Goal: Information Seeking & Learning: Learn about a topic

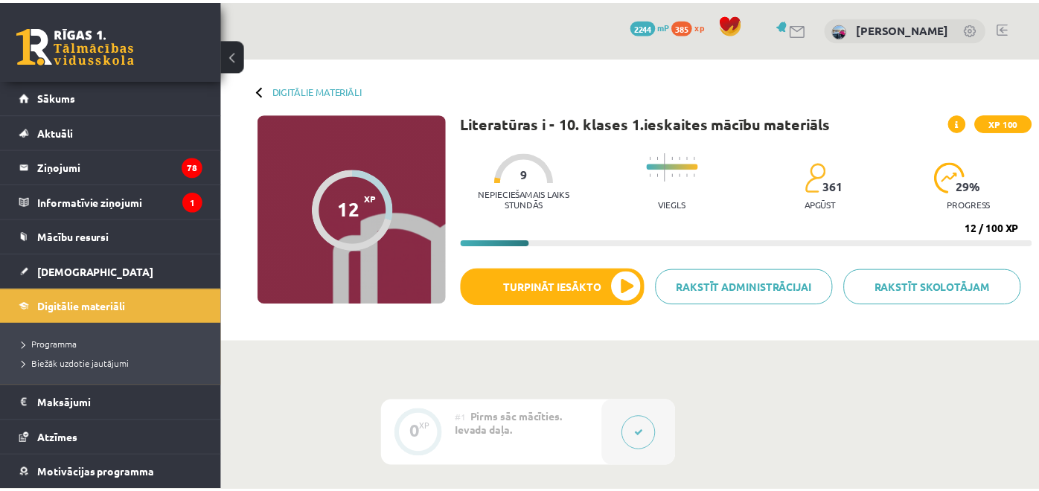
scroll to position [149, 0]
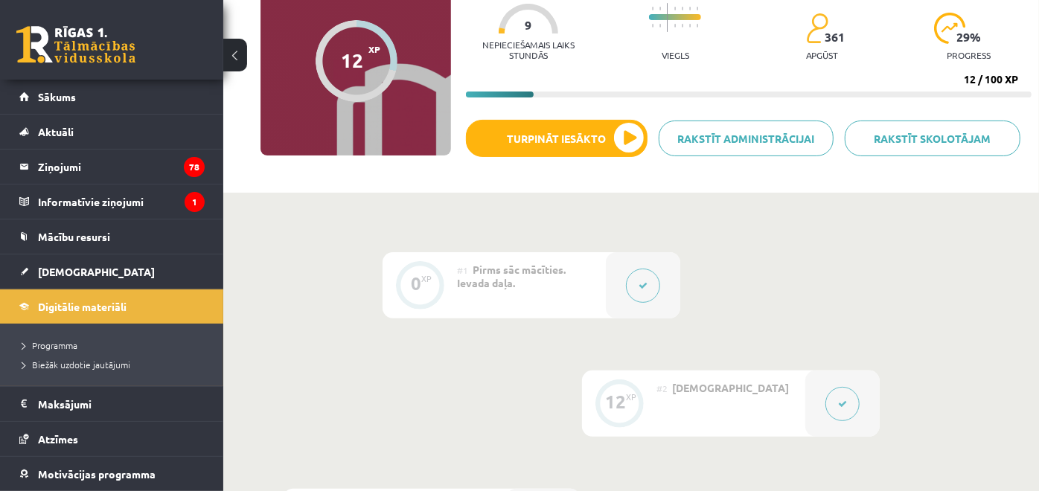
click at [74, 261] on link "[DEMOGRAPHIC_DATA]" at bounding box center [111, 271] width 185 height 34
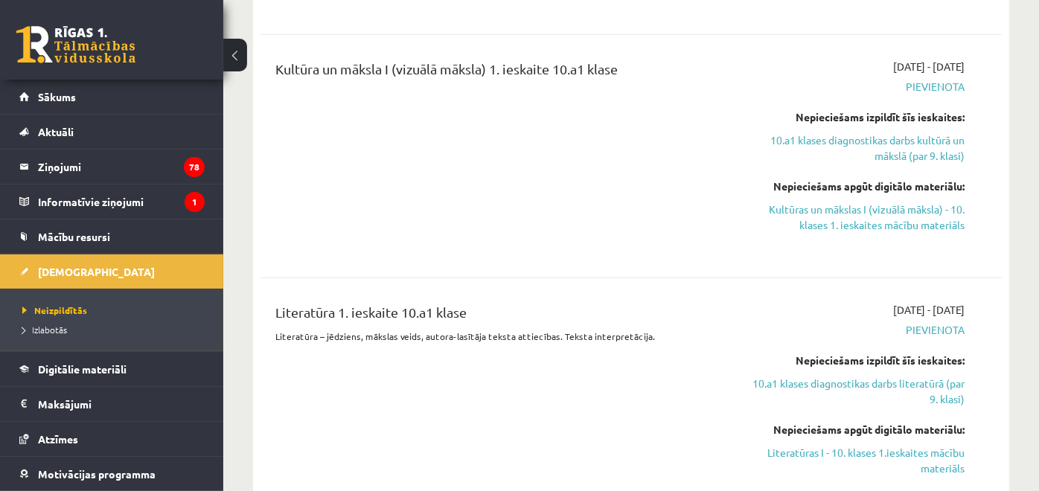
scroll to position [712, 0]
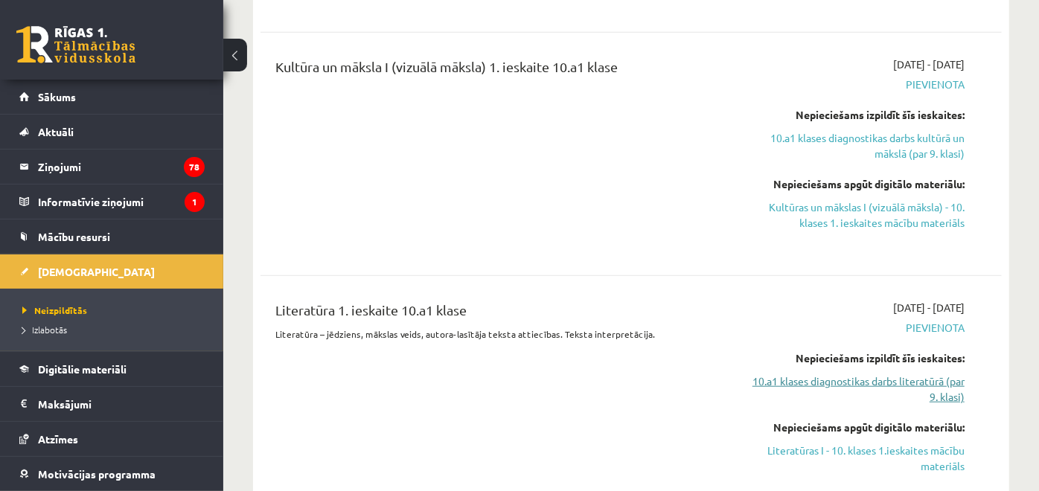
click at [893, 377] on link "10.a1 klases diagnostikas darbs literatūrā (par 9. klasi)" at bounding box center [856, 388] width 215 height 31
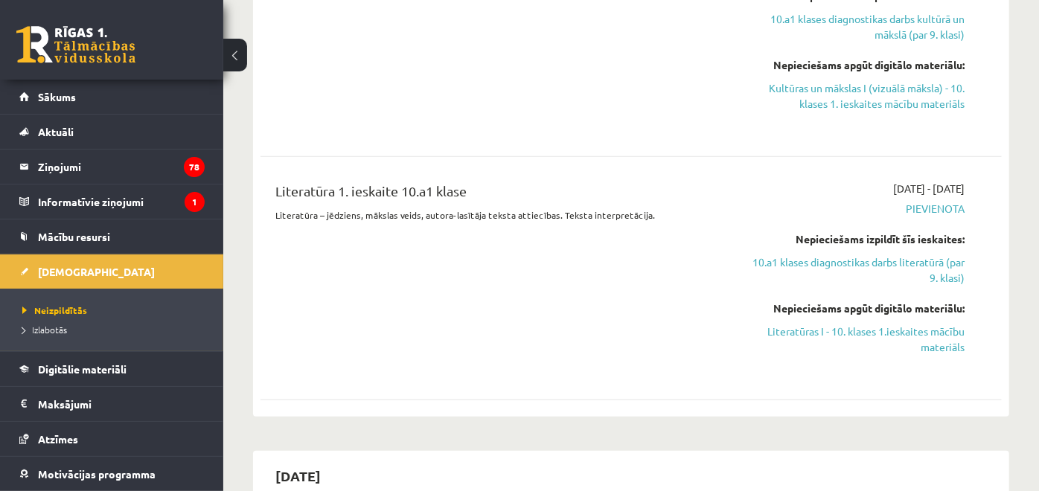
scroll to position [832, 0]
click at [894, 333] on link "Literatūras I - 10. klases 1.ieskaites mācību materiāls" at bounding box center [856, 338] width 215 height 31
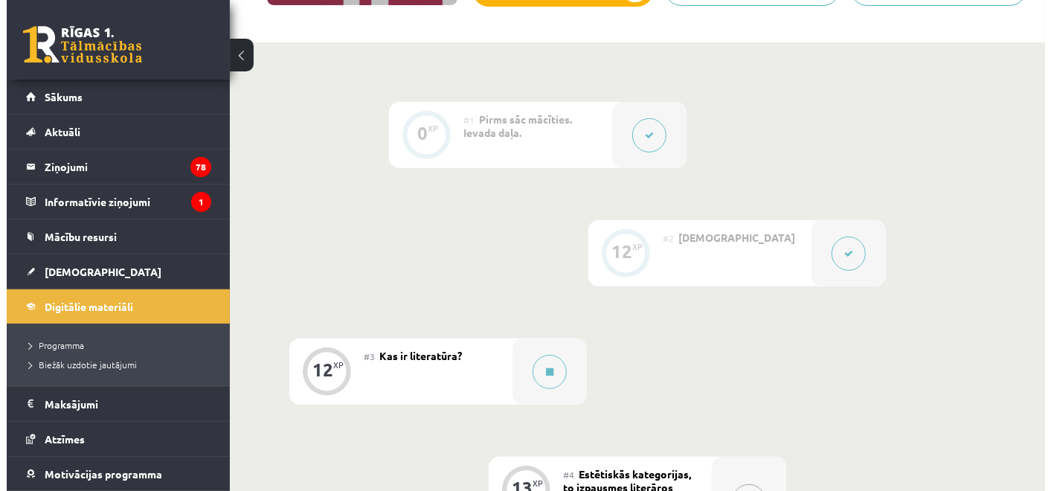
scroll to position [304, 0]
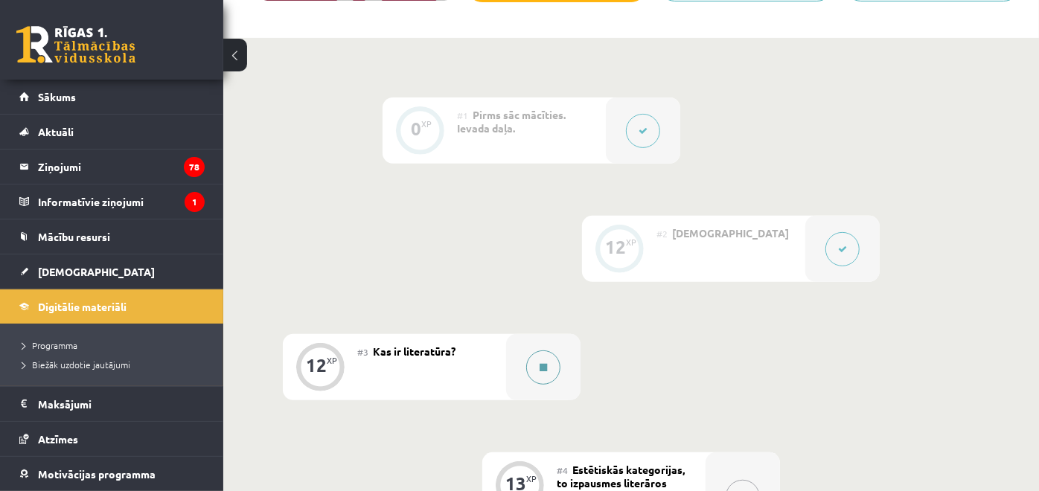
click at [543, 380] on button at bounding box center [543, 367] width 34 height 34
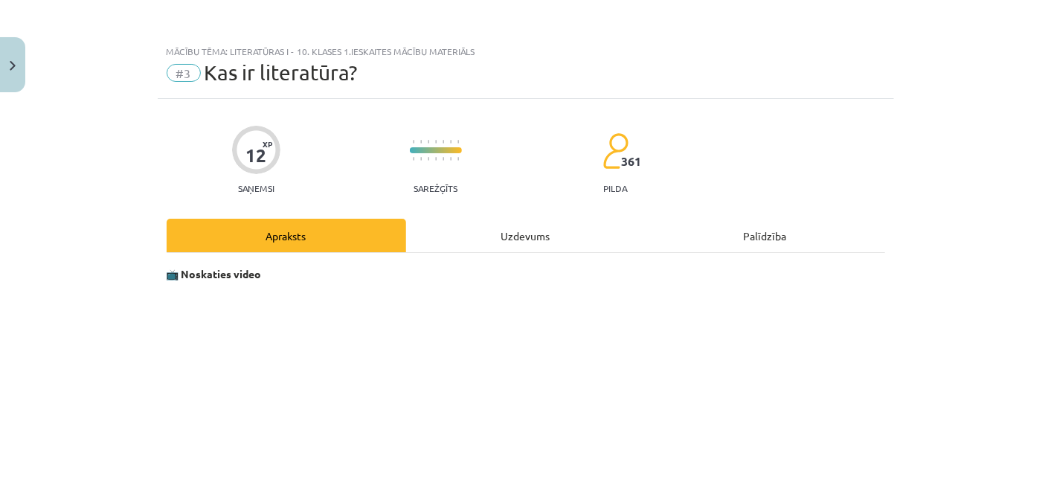
click at [543, 231] on div "Uzdevums" at bounding box center [526, 235] width 240 height 33
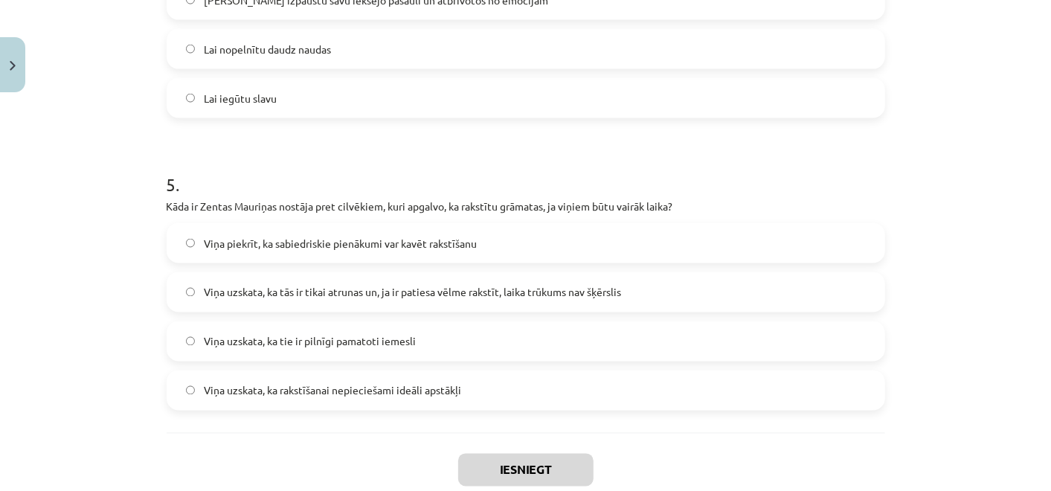
scroll to position [1408, 0]
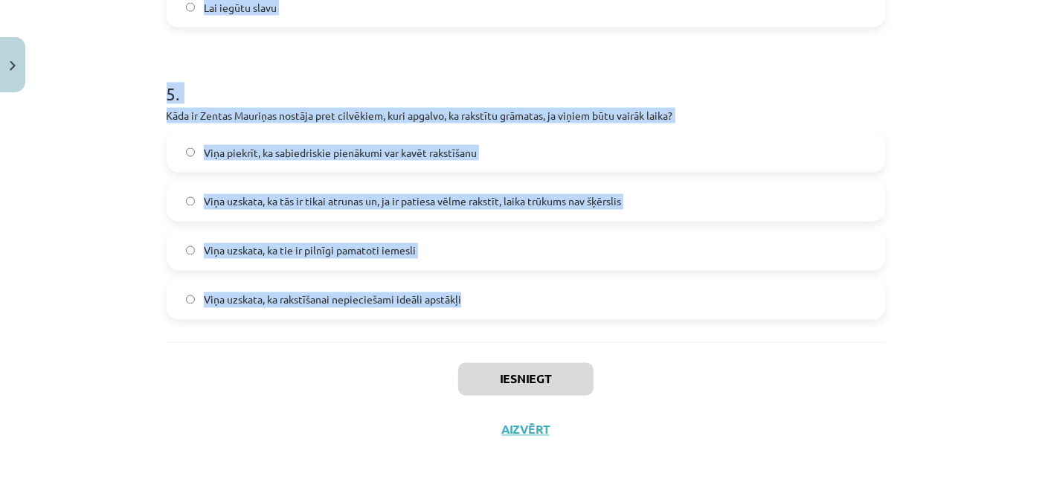
drag, startPoint x: 154, startPoint y: 148, endPoint x: 462, endPoint y: 325, distance: 355.2
copy form "Ko Rainers Marija Rilke esot piedzīvojis savas dzīves pēdējos gados? Viņš kļuva…"
click at [441, 254] on label "Viņa uzskata, ka tie ir pilnīgi pamatoti iemesli" at bounding box center [526, 250] width 716 height 37
drag, startPoint x: 152, startPoint y: 351, endPoint x: 483, endPoint y: 333, distance: 331.5
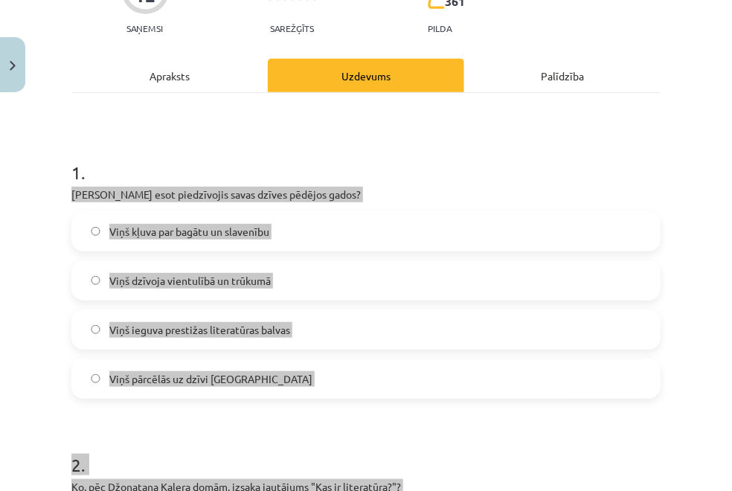
scroll to position [164, 0]
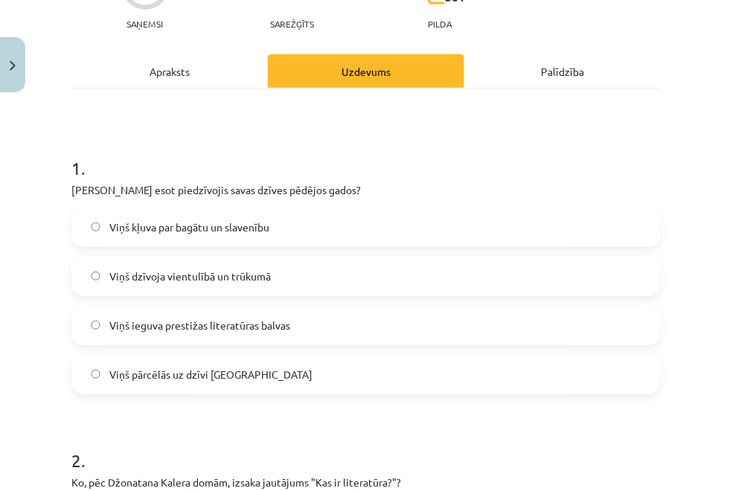
click at [331, 267] on label "Viņš dzīvoja vientulībā un trūkumā" at bounding box center [366, 275] width 586 height 37
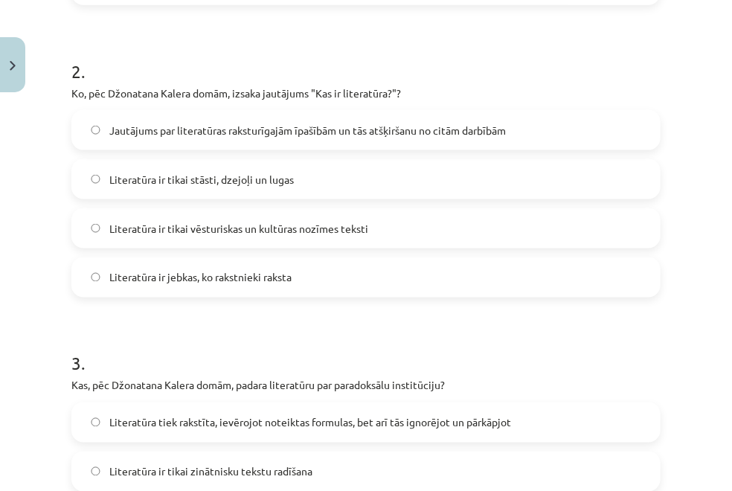
scroll to position [561, 0]
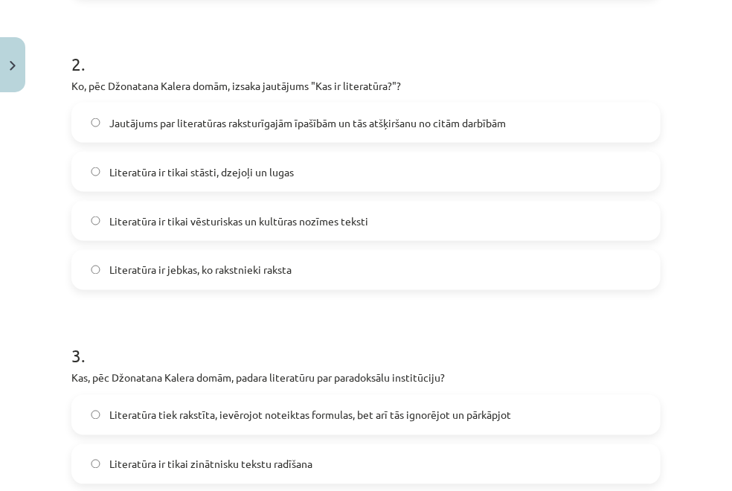
click at [308, 121] on span "Jautājums par literatūras raksturīgajām īpašībām un tās atšķiršanu no citām dar…" at bounding box center [307, 123] width 397 height 16
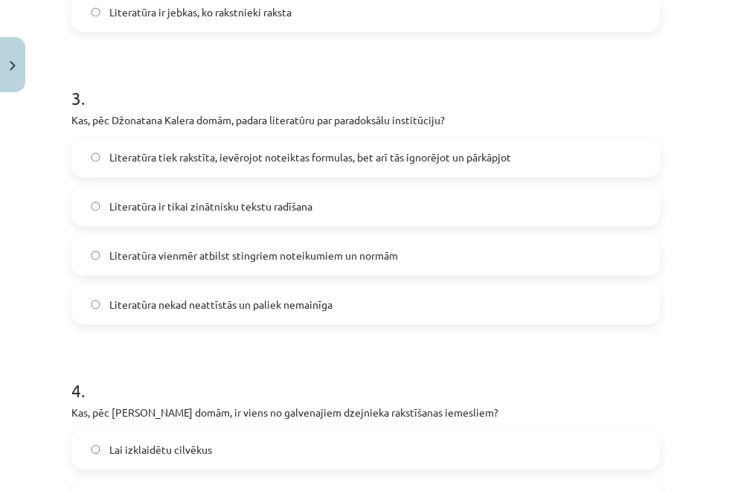
scroll to position [822, 0]
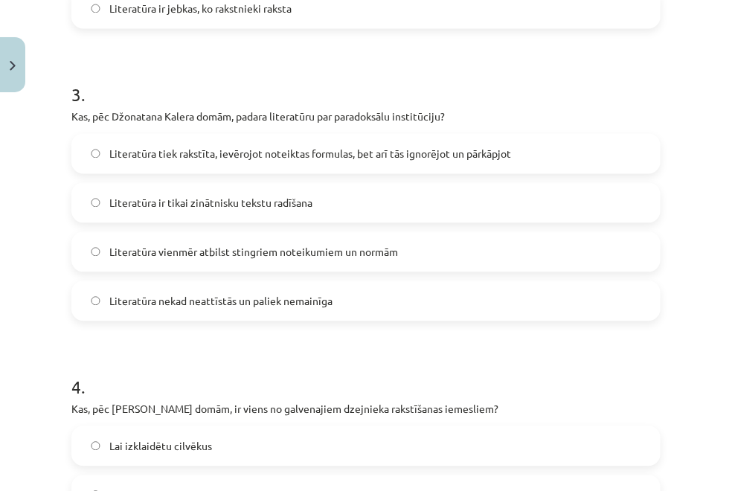
click at [308, 176] on div "Literatūra tiek rakstīta, ievērojot noteiktas formulas, bet arī tās ignorējot u…" at bounding box center [365, 227] width 589 height 187
click at [336, 147] on span "Literatūra tiek rakstīta, ievērojot noteiktas formulas, bet arī tās ignorējot u…" at bounding box center [310, 155] width 402 height 16
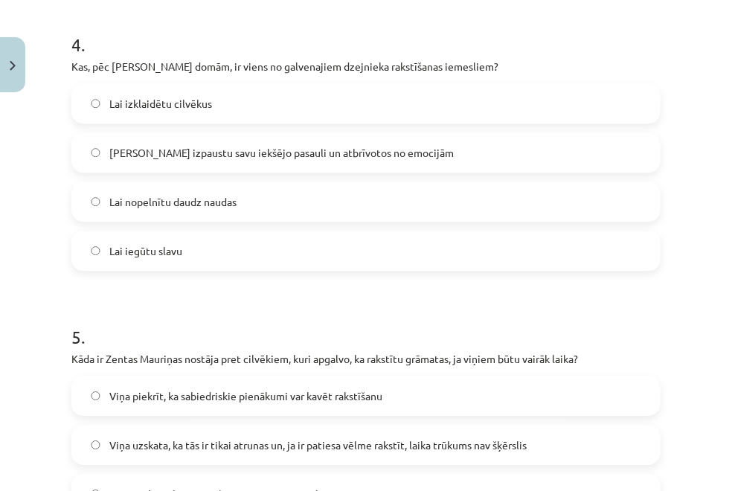
scroll to position [1168, 0]
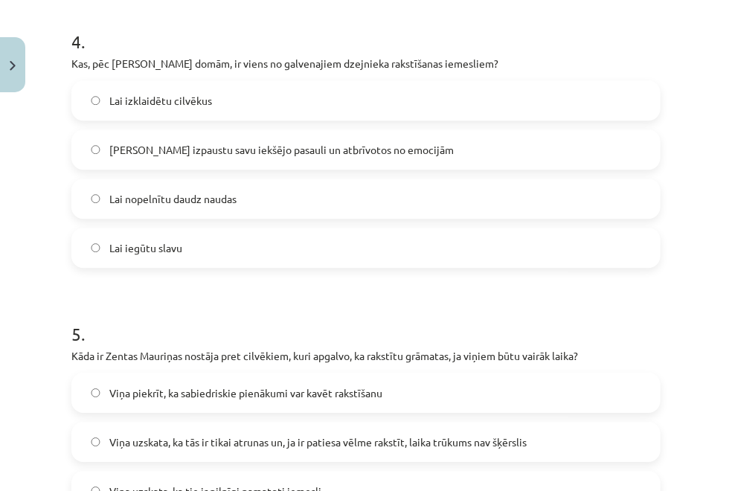
click at [429, 144] on label "Lai izpaustu savu iekšējo pasauli un atbrīvotos no emocijām" at bounding box center [366, 149] width 586 height 37
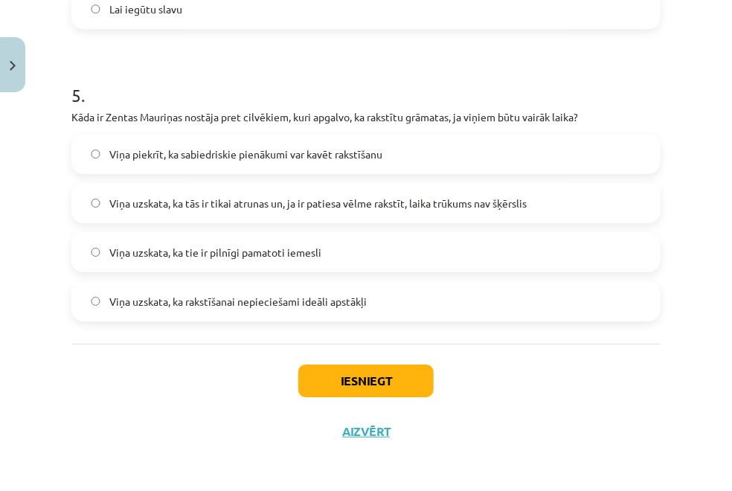
scroll to position [1406, 0]
click at [363, 207] on span "Viņa uzskata, ka tās ir tikai atrunas un, ja ir patiesa vēlme rakstīt, laika tr…" at bounding box center [317, 204] width 417 height 16
click at [371, 384] on button "Iesniegt" at bounding box center [365, 381] width 135 height 33
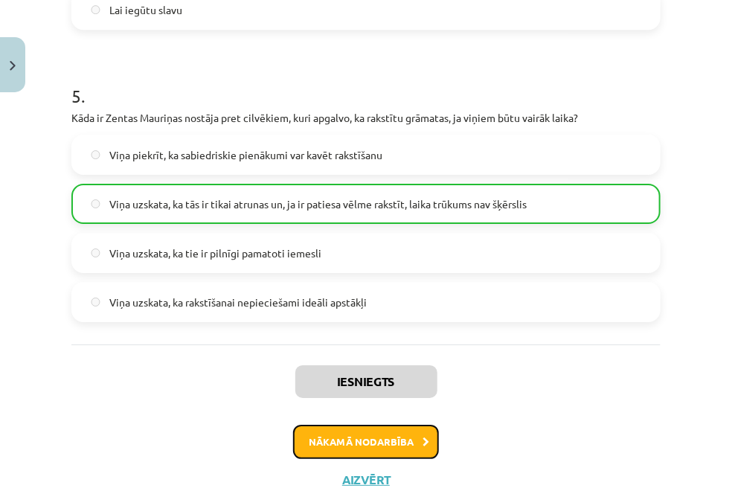
click at [385, 437] on button "Nākamā nodarbība" at bounding box center [366, 442] width 146 height 34
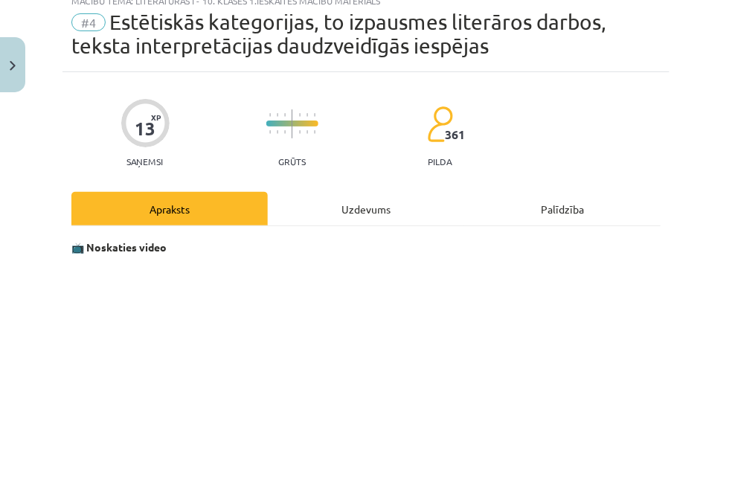
scroll to position [36, 0]
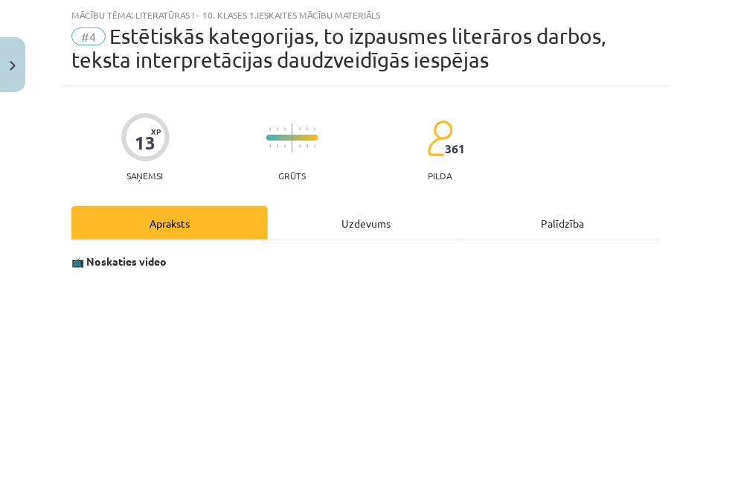
click at [376, 215] on div "Uzdevums" at bounding box center [366, 222] width 196 height 33
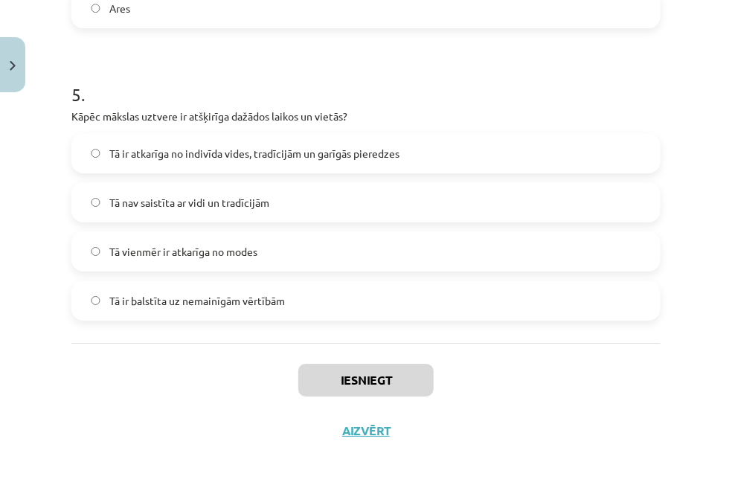
scroll to position [1432, 0]
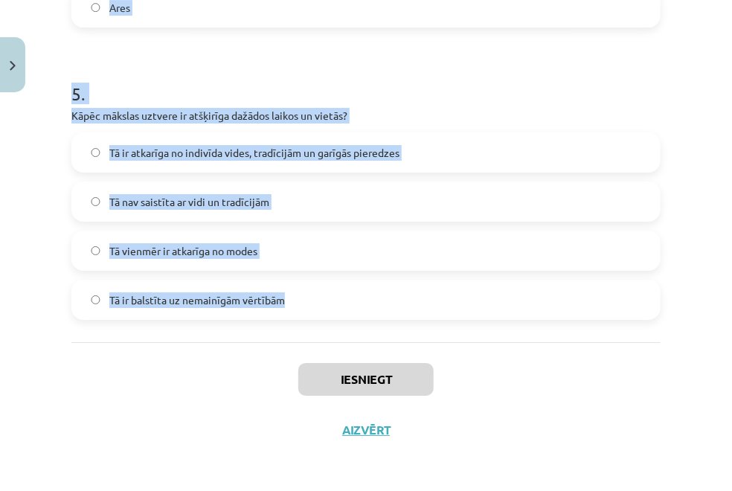
drag, startPoint x: 63, startPoint y: 89, endPoint x: 319, endPoint y: 333, distance: 353.1
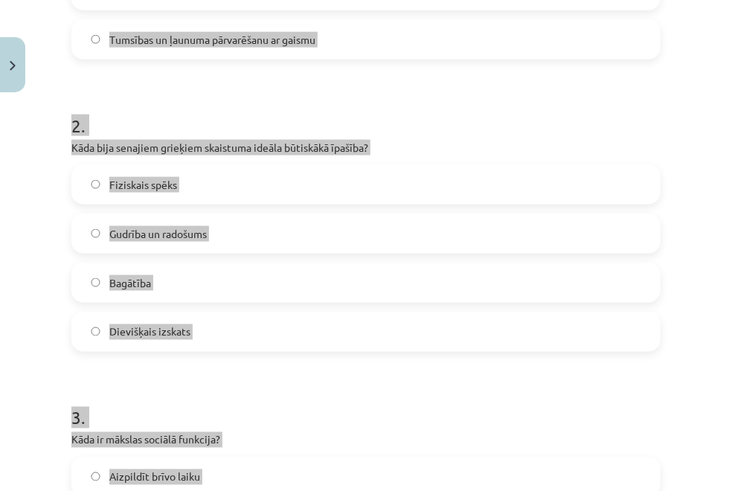
scroll to position [109, 0]
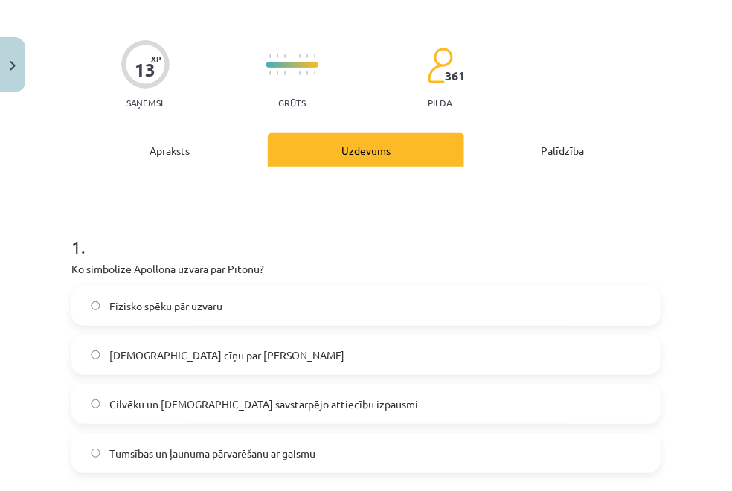
click at [573, 234] on h1 "1 ." at bounding box center [365, 234] width 589 height 46
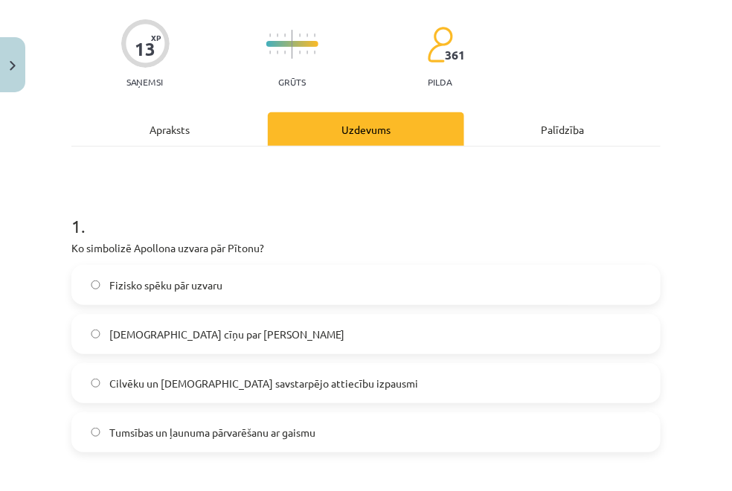
scroll to position [144, 0]
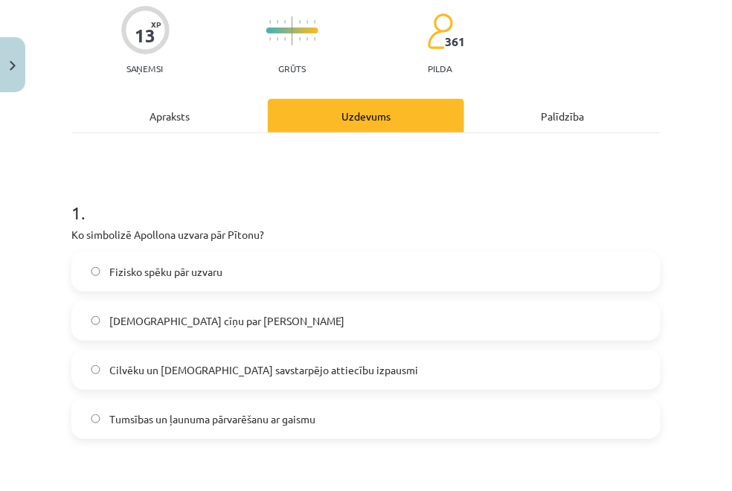
click at [363, 427] on label "Tumsības un ļaunuma pārvarēšanu ar gaismu" at bounding box center [366, 418] width 586 height 37
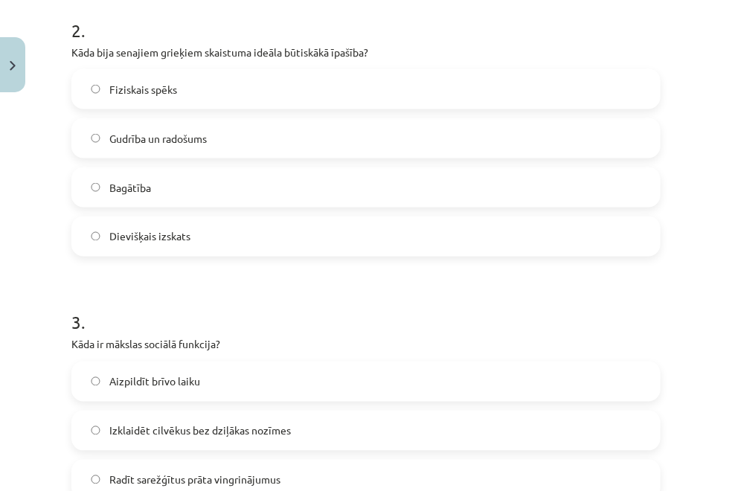
scroll to position [620, 0]
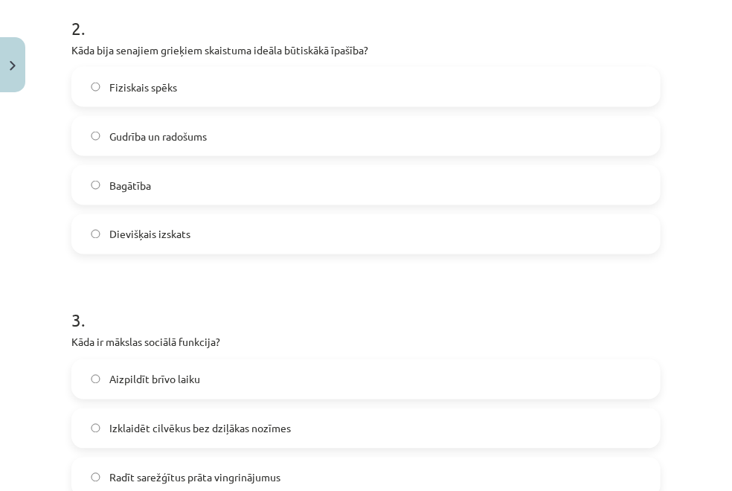
click at [269, 234] on label "Dievišķais izskats" at bounding box center [366, 234] width 586 height 37
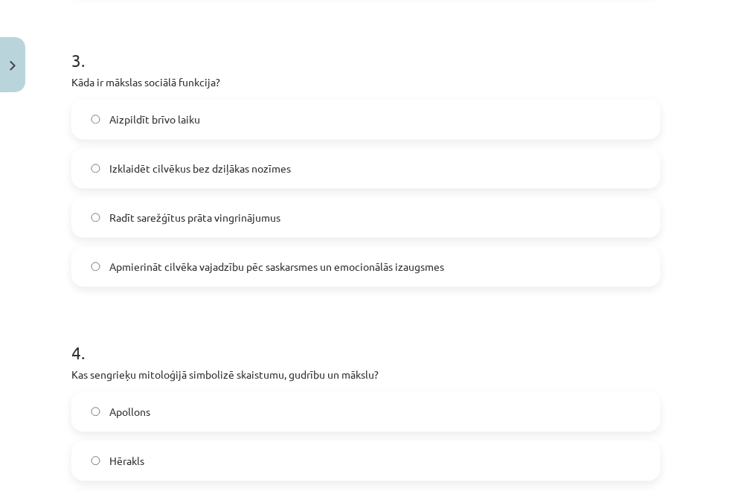
scroll to position [880, 0]
click at [303, 254] on label "Apmierināt cilvēka vajadzību pēc saskarsmes un emocionālās izaugsmes" at bounding box center [366, 266] width 586 height 37
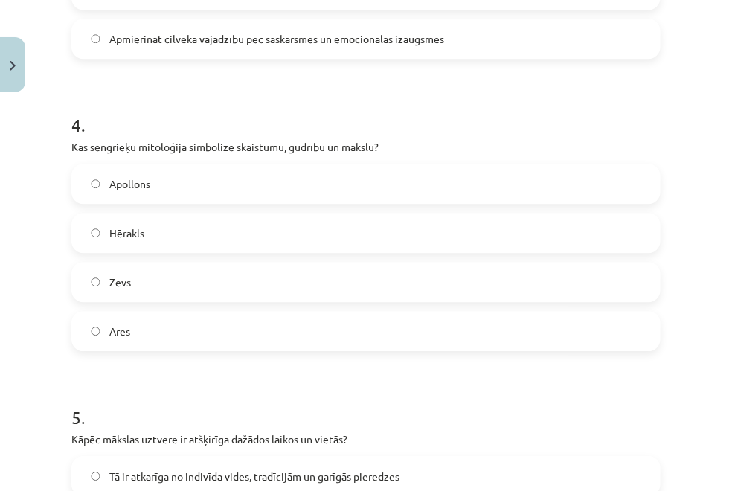
scroll to position [1109, 0]
click at [341, 180] on label "Apollons" at bounding box center [366, 182] width 586 height 37
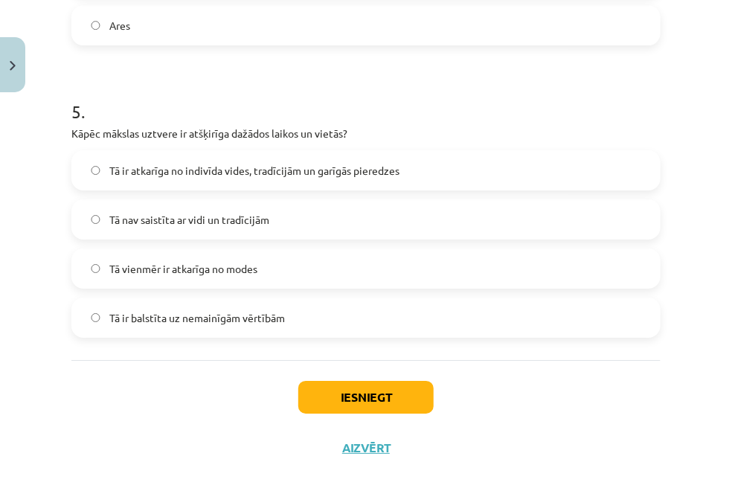
scroll to position [1416, 0]
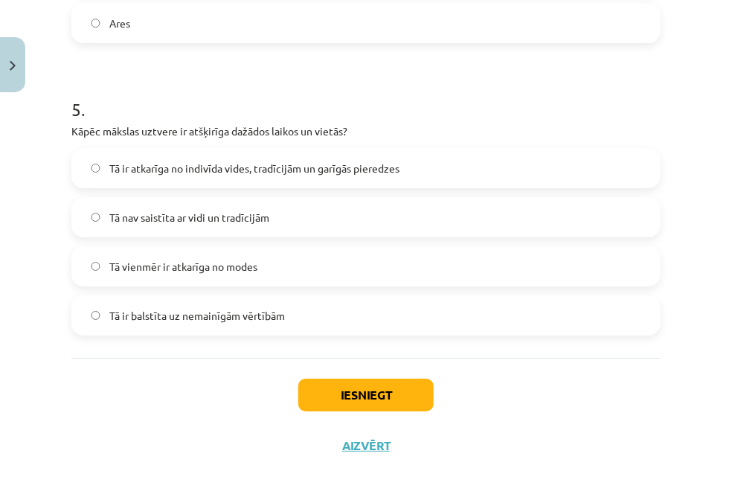
click at [289, 185] on label "Tā ir atkarīga no indivīda vides, tradīcijām un garīgās pieredzes" at bounding box center [366, 168] width 586 height 37
click at [367, 399] on button "Iesniegt" at bounding box center [365, 395] width 135 height 33
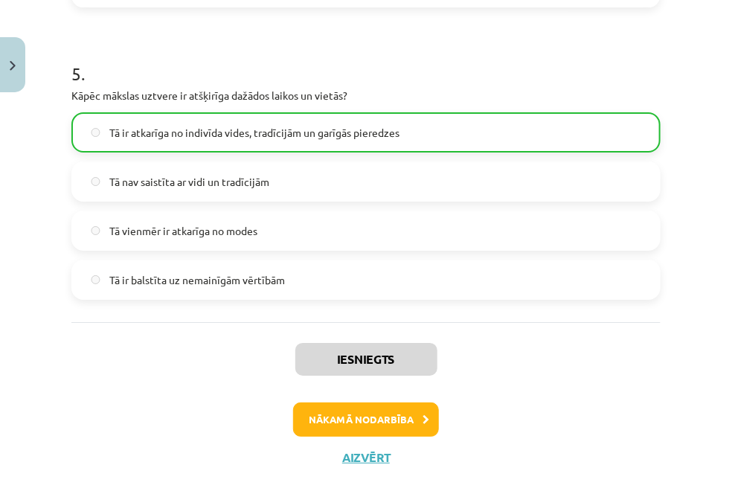
scroll to position [1479, 0]
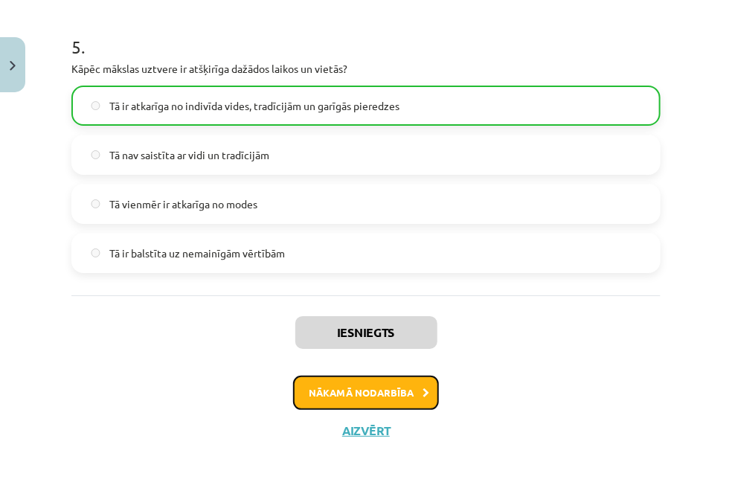
click at [401, 382] on button "Nākamā nodarbība" at bounding box center [366, 393] width 146 height 34
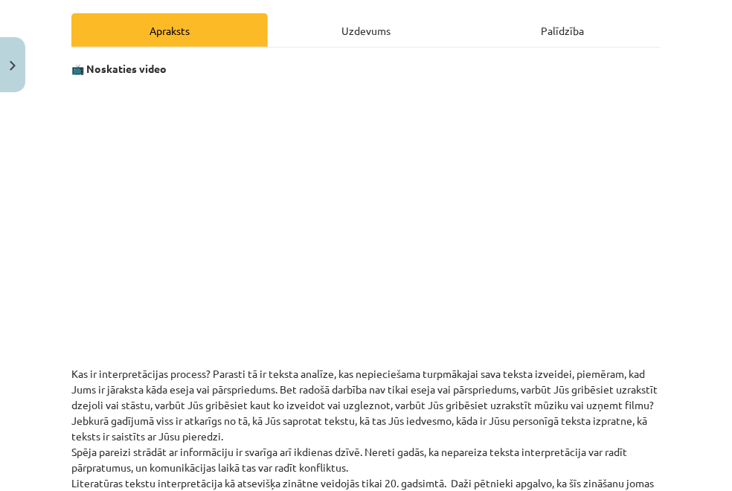
scroll to position [36, 0]
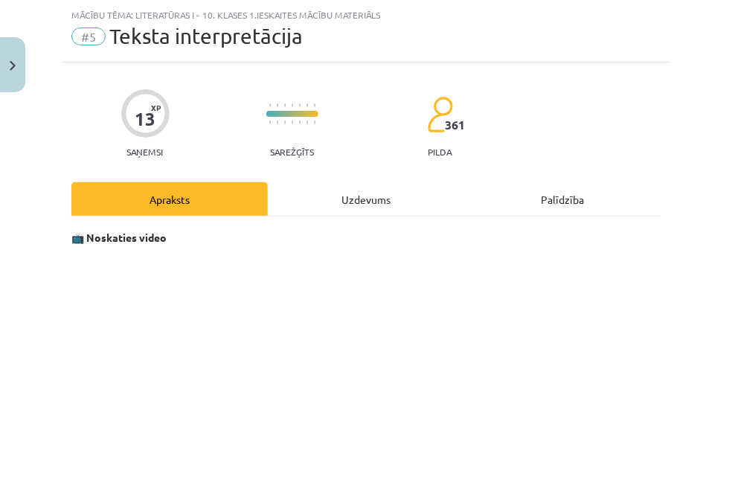
click at [372, 197] on div "Uzdevums" at bounding box center [366, 198] width 196 height 33
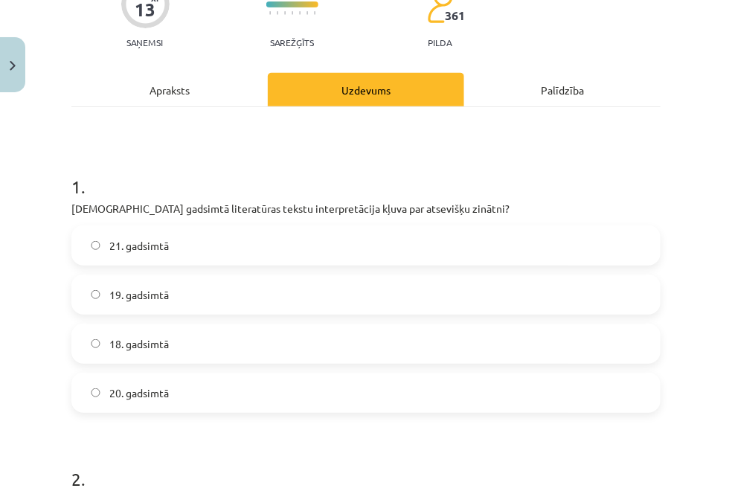
scroll to position [152, 0]
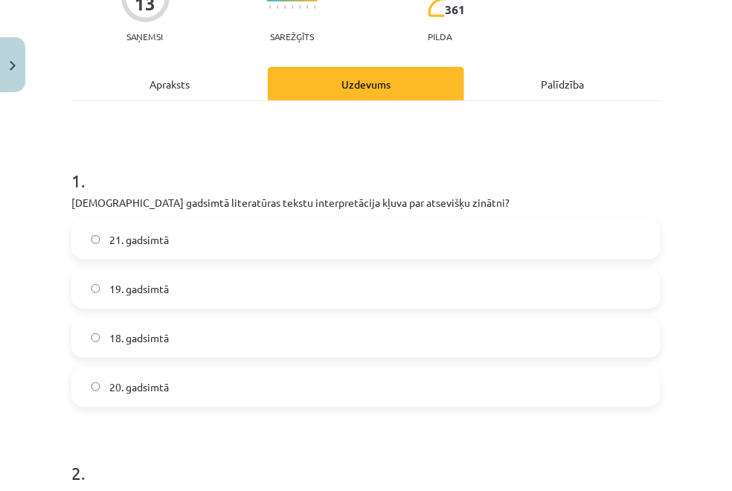
click at [77, 202] on p "Kurā gadsimtā literatūras tekstu interpretācija kļuva par atsevišķu zinātni?" at bounding box center [365, 203] width 589 height 16
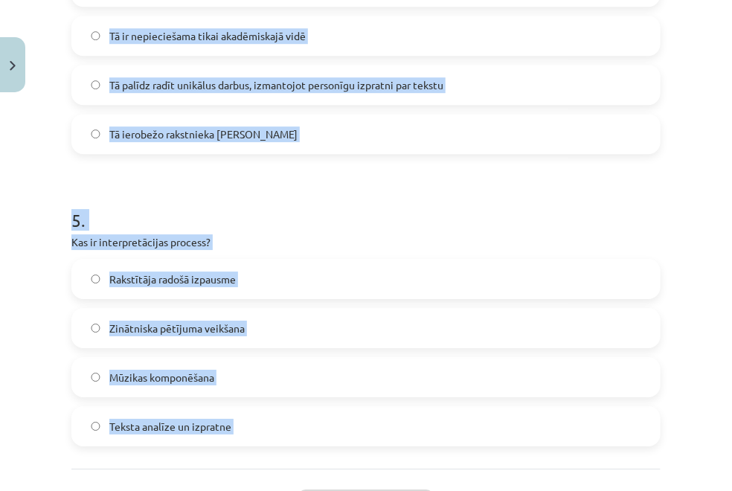
scroll to position [1408, 0]
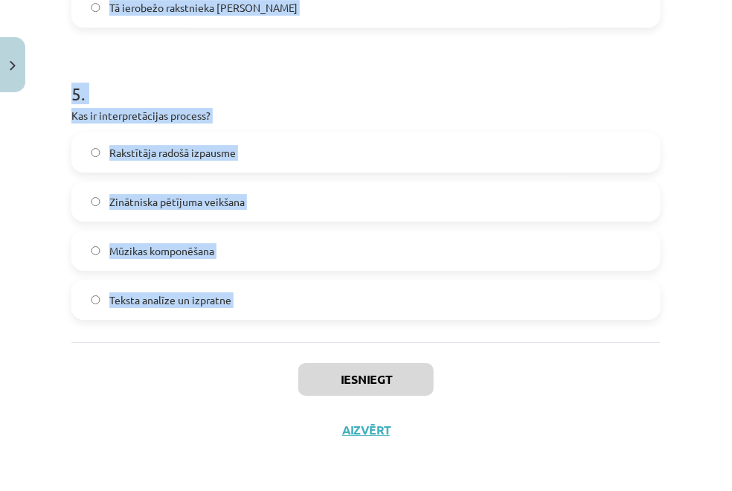
drag, startPoint x: 74, startPoint y: 200, endPoint x: 322, endPoint y: 347, distance: 288.2
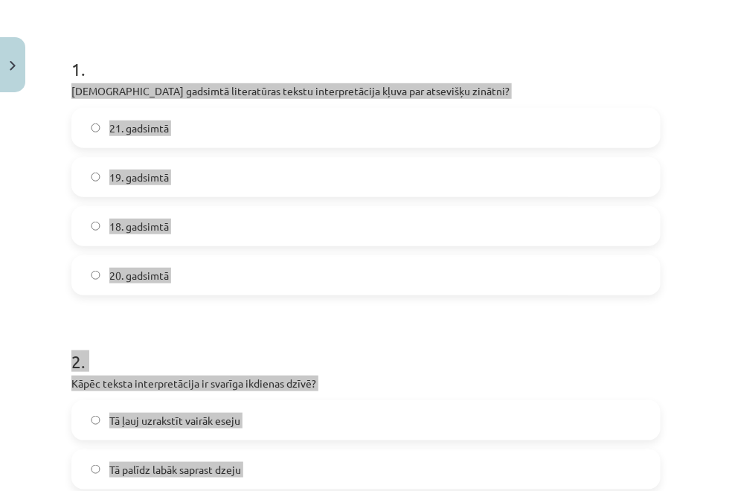
scroll to position [0, 0]
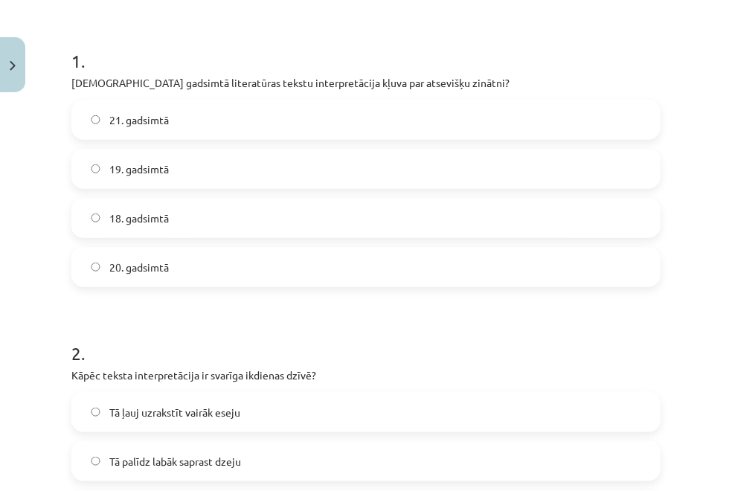
scroll to position [272, 0]
click at [516, 267] on label "20. gadsimtā" at bounding box center [366, 266] width 586 height 37
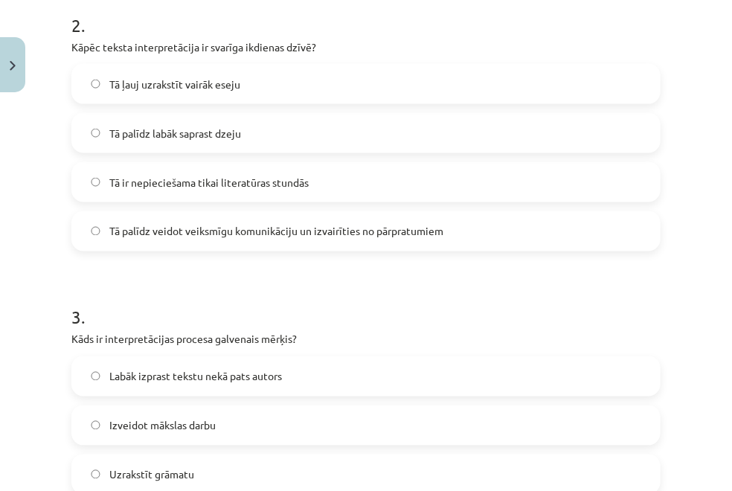
scroll to position [599, 0]
click at [238, 236] on span "Tā palīdz veidot veiksmīgu komunikāciju un izvairīties no pārpratumiem" at bounding box center [276, 233] width 334 height 16
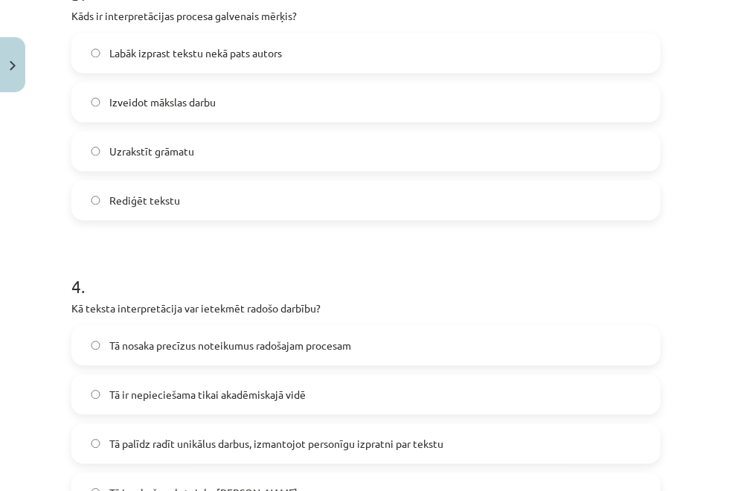
scroll to position [922, 0]
click at [321, 59] on label "Labāk izprast tekstu nekā pats autors" at bounding box center [366, 53] width 586 height 37
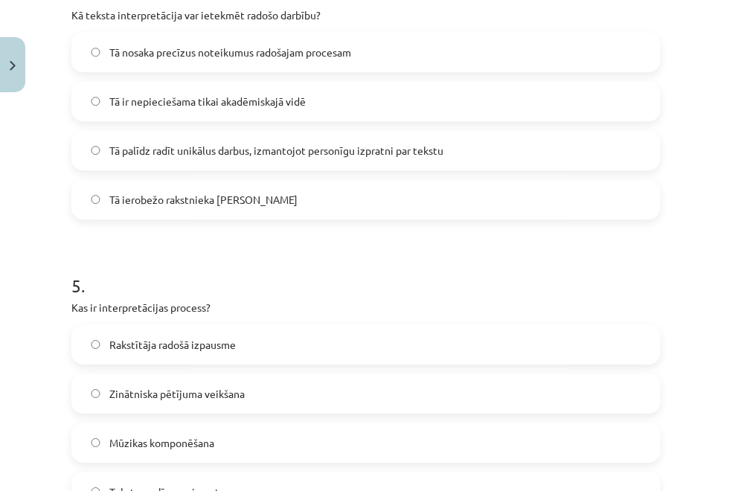
scroll to position [1218, 0]
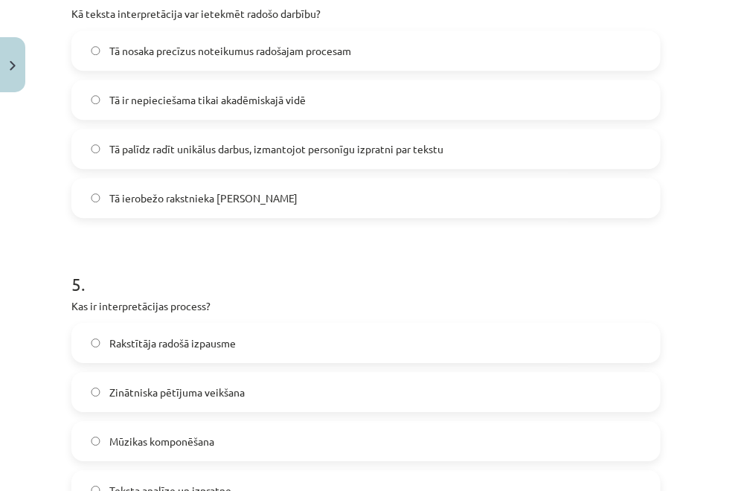
click at [259, 145] on span "Tā palīdz radīt unikālus darbus, izmantojot personīgu izpratni par tekstu" at bounding box center [276, 149] width 334 height 16
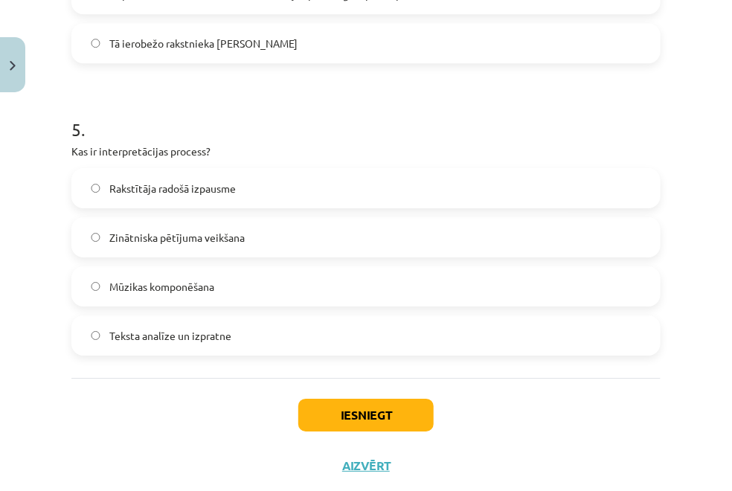
scroll to position [1408, 0]
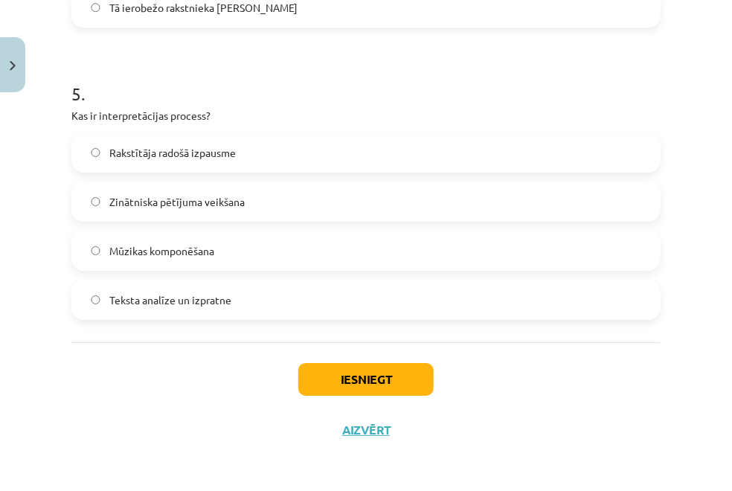
click at [291, 292] on label "Teksta analīze un izpratne" at bounding box center [366, 299] width 586 height 37
click at [310, 372] on button "Iesniegt" at bounding box center [365, 379] width 135 height 33
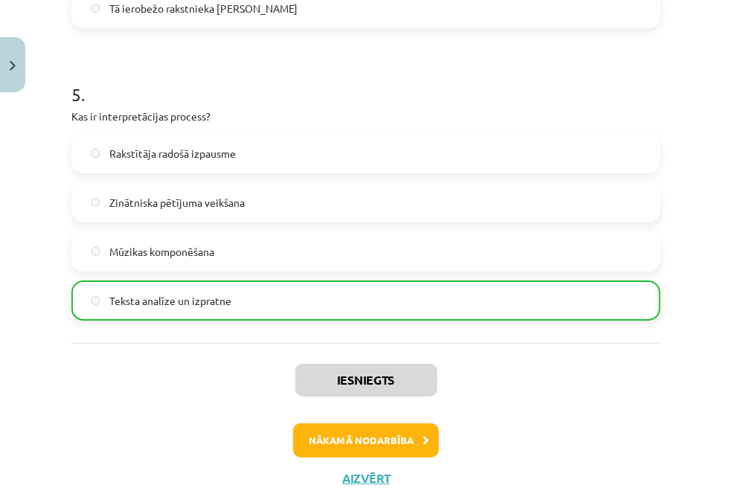
scroll to position [1403, 0]
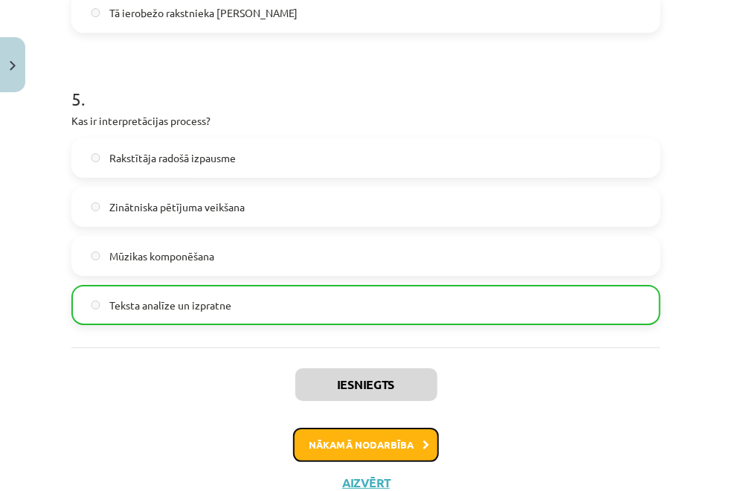
click at [348, 442] on button "Nākamā nodarbība" at bounding box center [366, 445] width 146 height 34
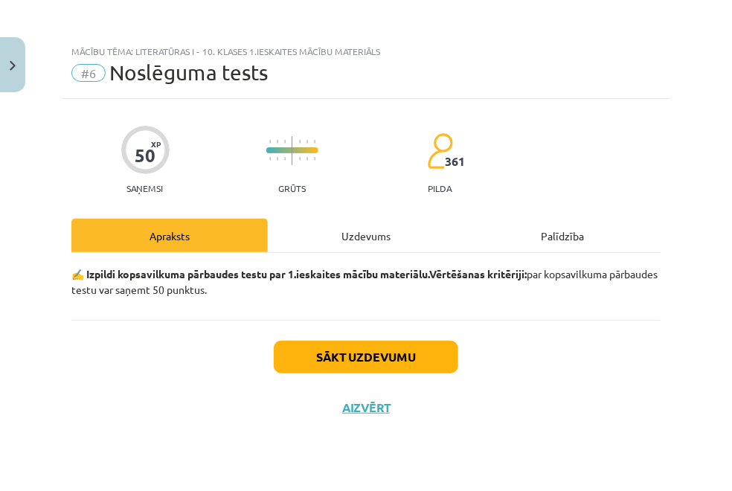
scroll to position [0, 0]
click at [349, 359] on button "Sākt uzdevumu" at bounding box center [366, 357] width 184 height 33
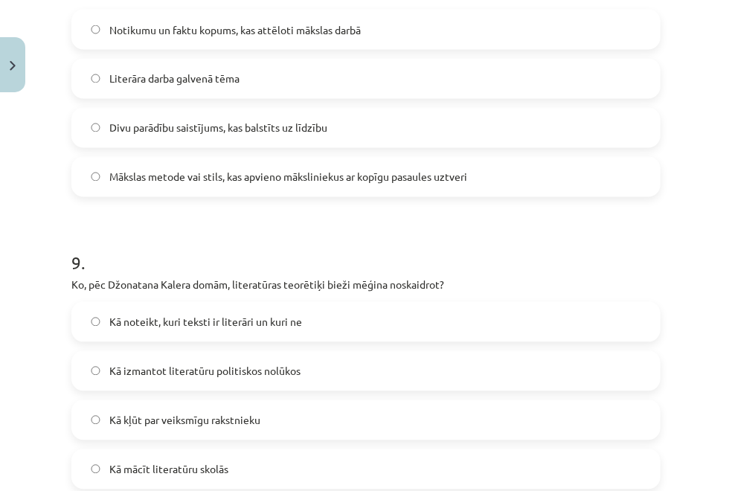
scroll to position [2869, 0]
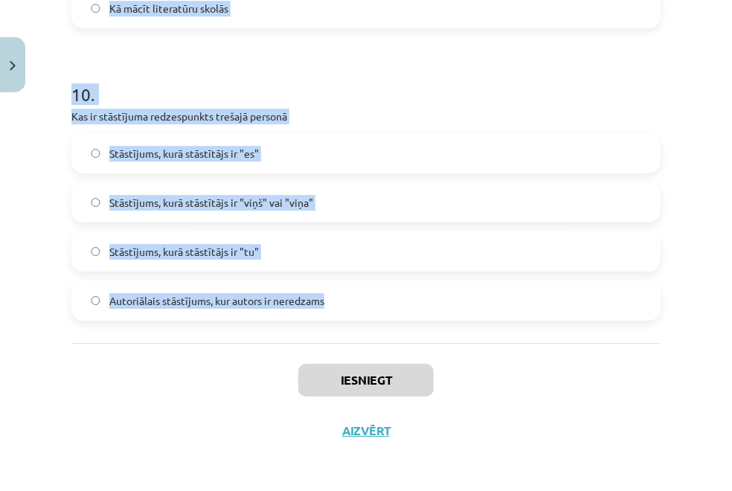
drag, startPoint x: 61, startPoint y: 344, endPoint x: 391, endPoint y: 304, distance: 332.0
click at [391, 304] on div "Mācību tēma: Literatūras i - 10. klases 1.ieskaites mācību materiāls #6 Noslēgu…" at bounding box center [366, 245] width 732 height 491
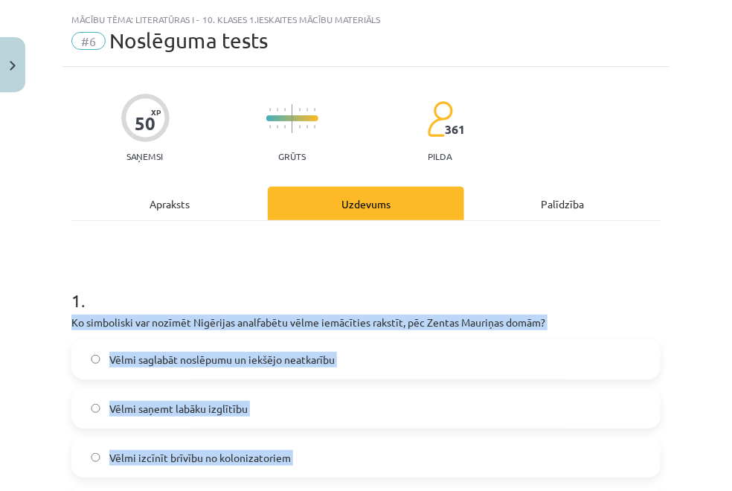
scroll to position [0, 0]
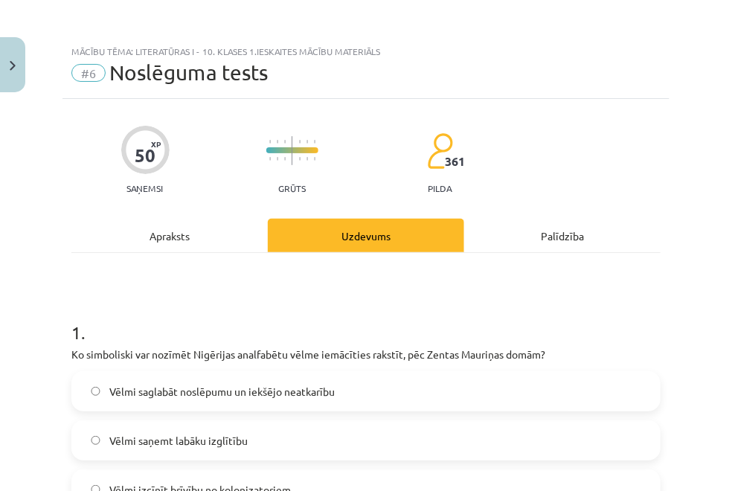
click at [641, 311] on h1 "1 ." at bounding box center [365, 319] width 589 height 46
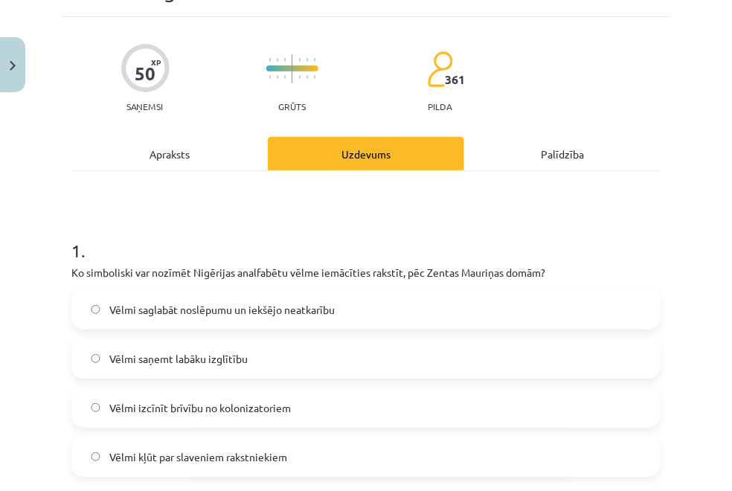
scroll to position [142, 0]
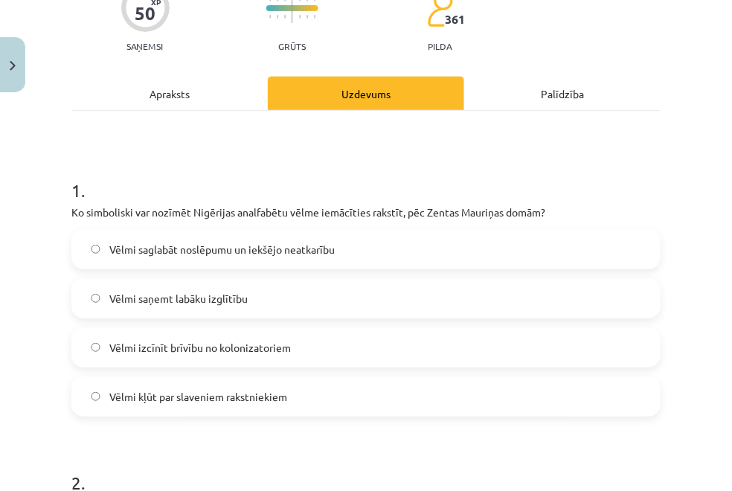
click at [291, 336] on label "Vēlmi izcīnīt brīvību no kolonizatoriem" at bounding box center [366, 347] width 586 height 37
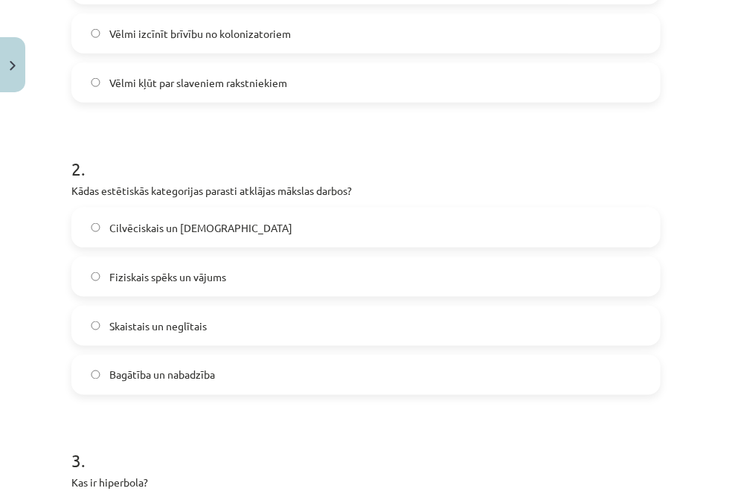
scroll to position [457, 0]
click at [309, 335] on label "Skaistais un neglītais" at bounding box center [366, 324] width 586 height 37
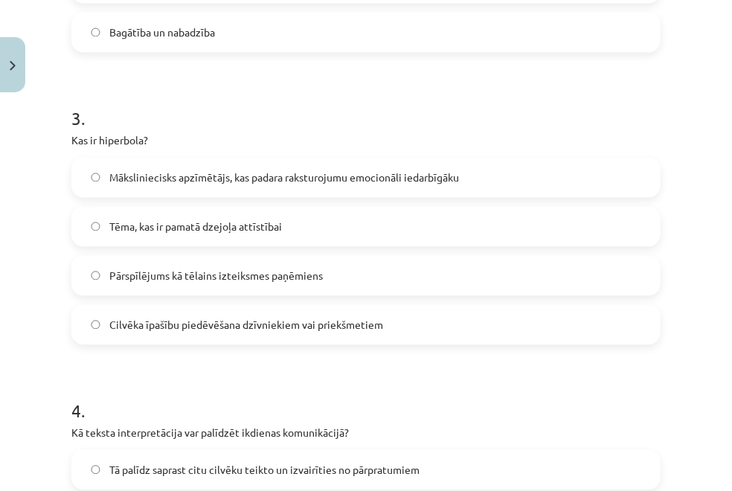
scroll to position [824, 0]
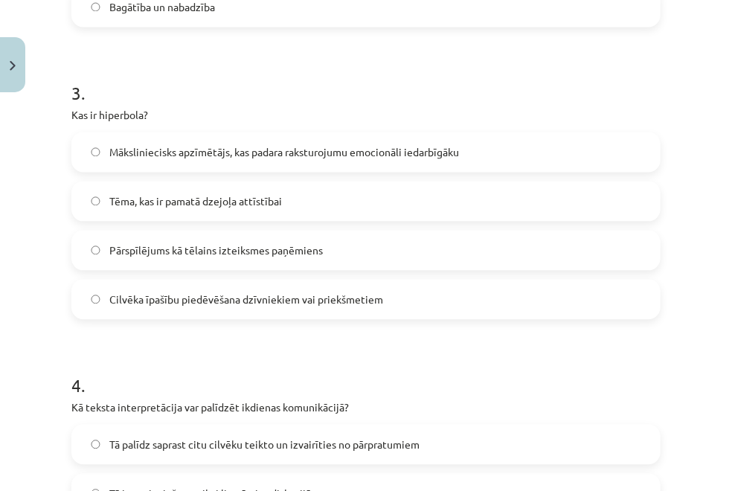
click at [431, 251] on label "Pārspīlējums kā tēlains izteiksmes paņēmiens" at bounding box center [366, 249] width 586 height 37
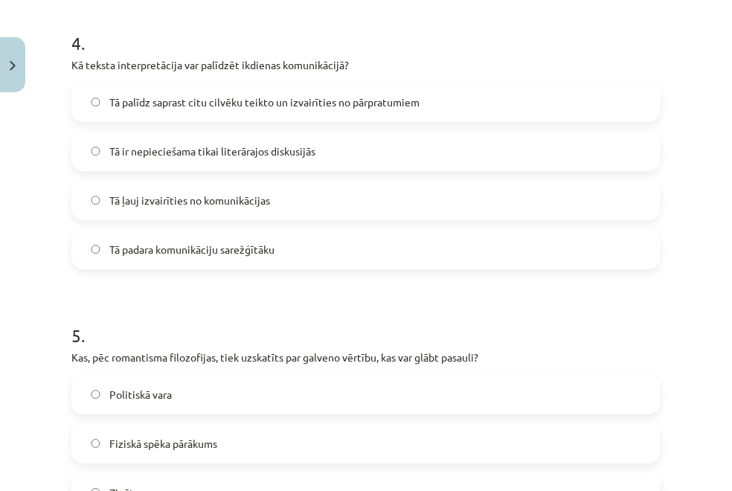
scroll to position [1173, 0]
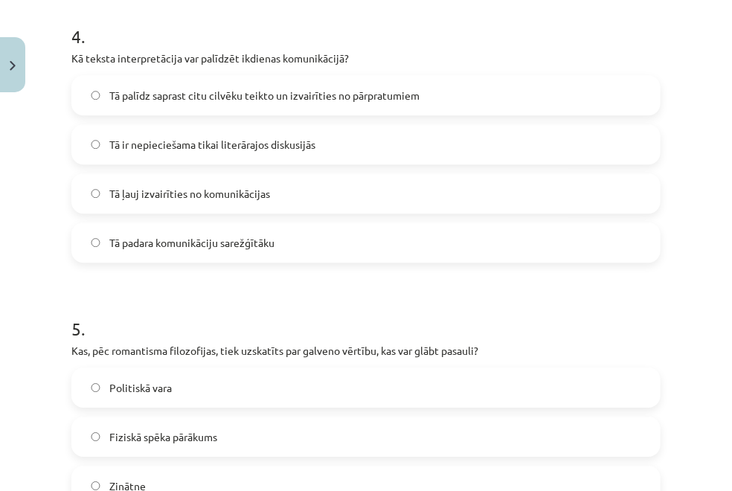
click at [356, 100] on span "Tā palīdz saprast citu cilvēku teikto un izvairīties no pārpratumiem" at bounding box center [264, 96] width 310 height 16
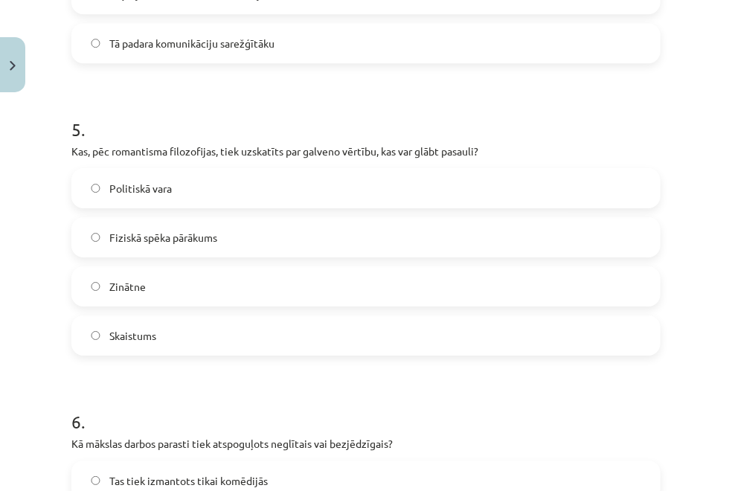
scroll to position [1387, 0]
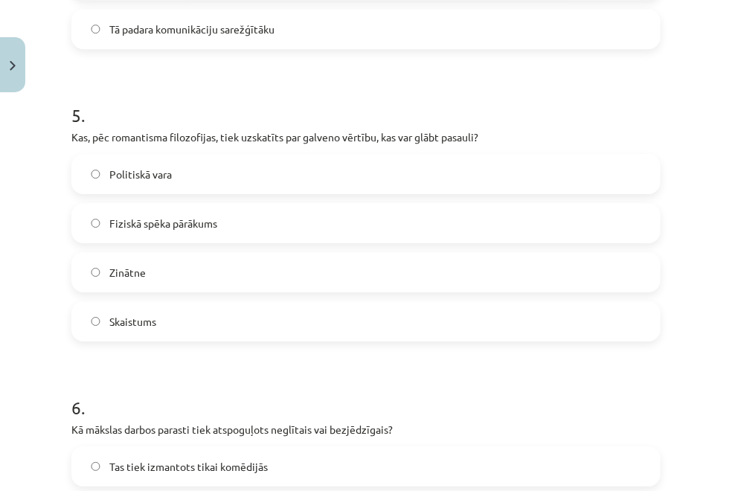
click at [263, 323] on label "Skaistums" at bounding box center [366, 321] width 586 height 37
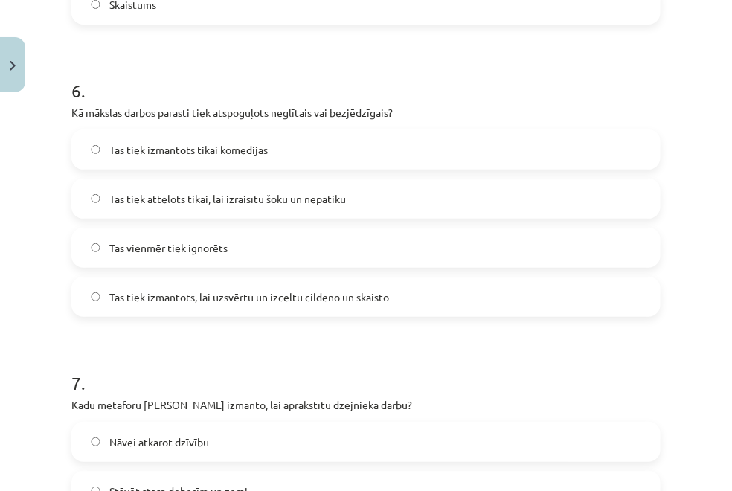
scroll to position [1704, 0]
click at [322, 289] on span "Tas tiek izmantots, lai uzsvērtu un izceltu cildeno un skaisto" at bounding box center [249, 297] width 280 height 16
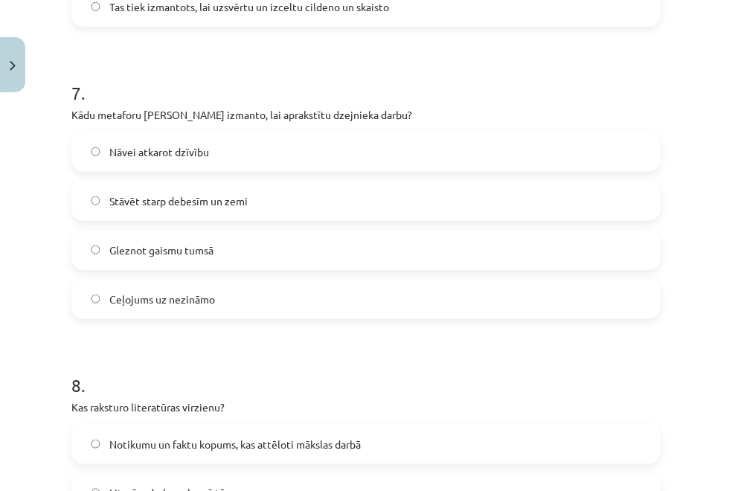
scroll to position [1996, 0]
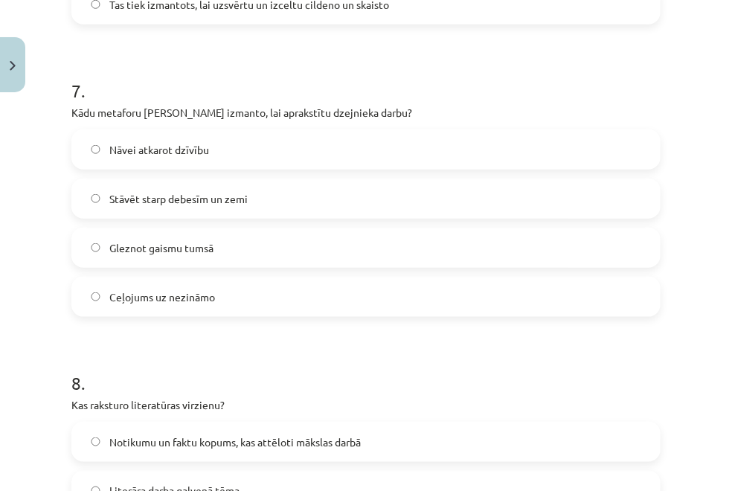
click at [268, 142] on label "Nāvei atkarot dzīvību" at bounding box center [366, 149] width 586 height 37
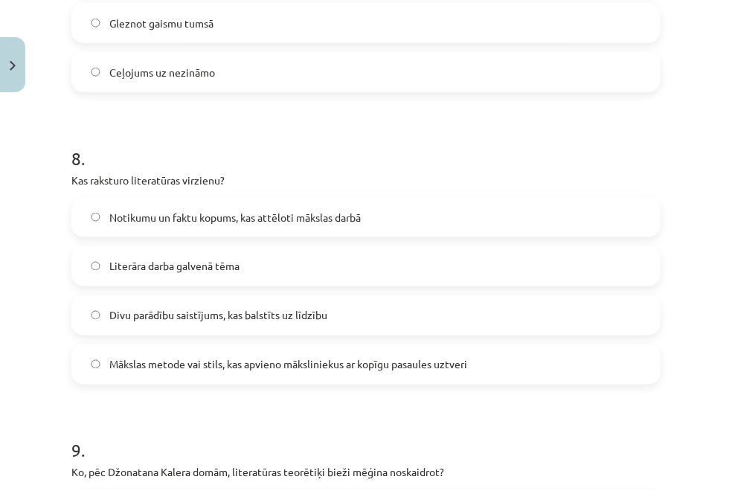
scroll to position [2223, 0]
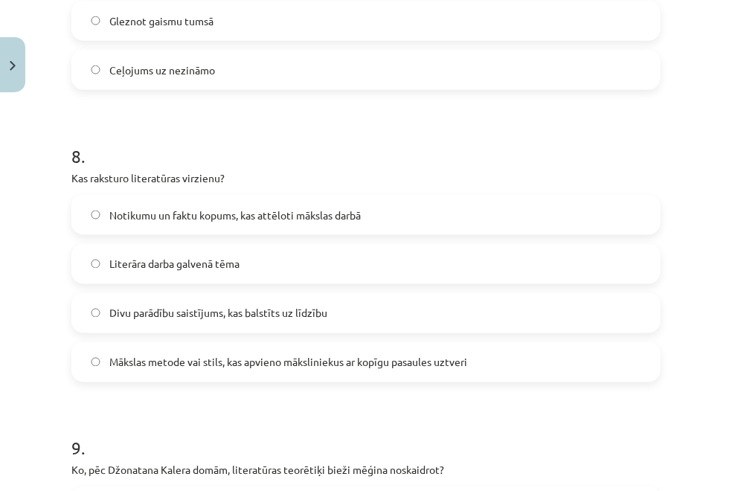
click at [463, 356] on span "Mākslas metode vai stils, kas apvieno māksliniekus ar kopīgu pasaules uztveri" at bounding box center [288, 363] width 358 height 16
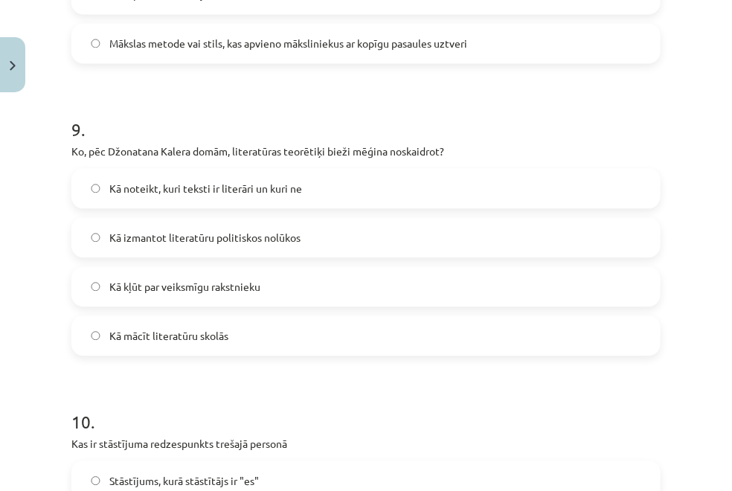
scroll to position [2542, 0]
click at [323, 184] on label "Kā noteikt, kuri teksti ir literāri un kuri ne" at bounding box center [366, 188] width 586 height 37
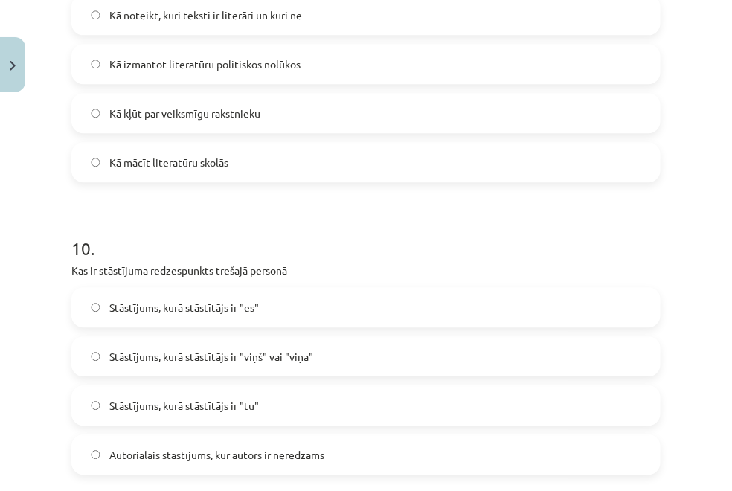
scroll to position [2869, 0]
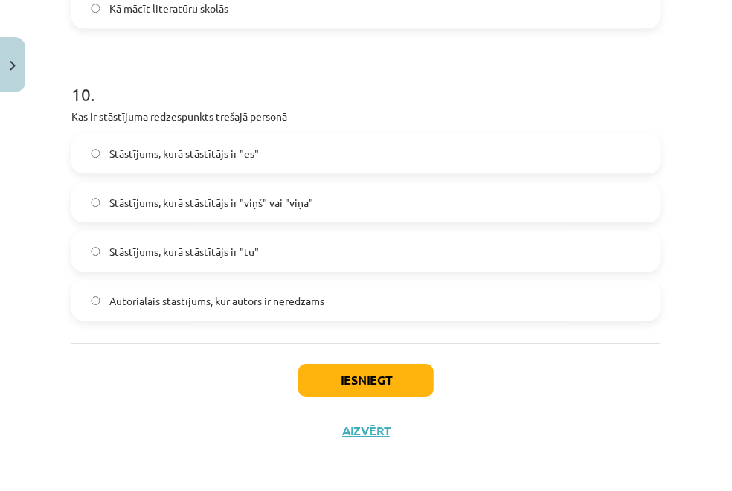
click at [373, 209] on label "Stāstījums, kurā stāstītājs ir "viņš" vai "viņa"" at bounding box center [366, 202] width 586 height 37
click at [341, 382] on button "Iesniegt" at bounding box center [365, 380] width 135 height 33
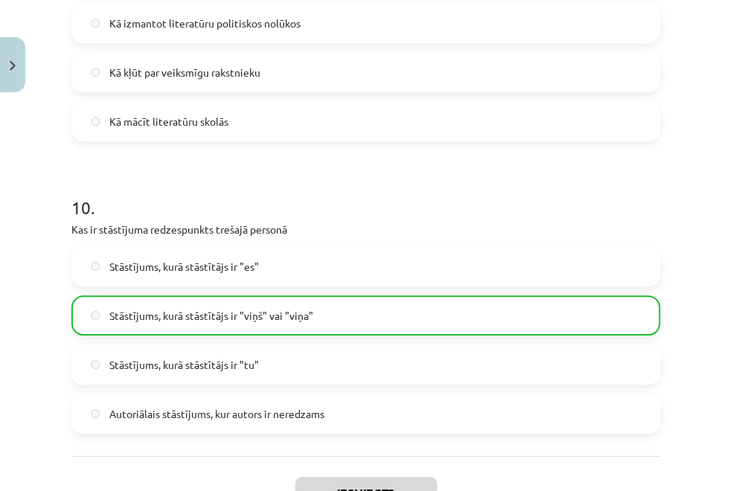
scroll to position [2916, 0]
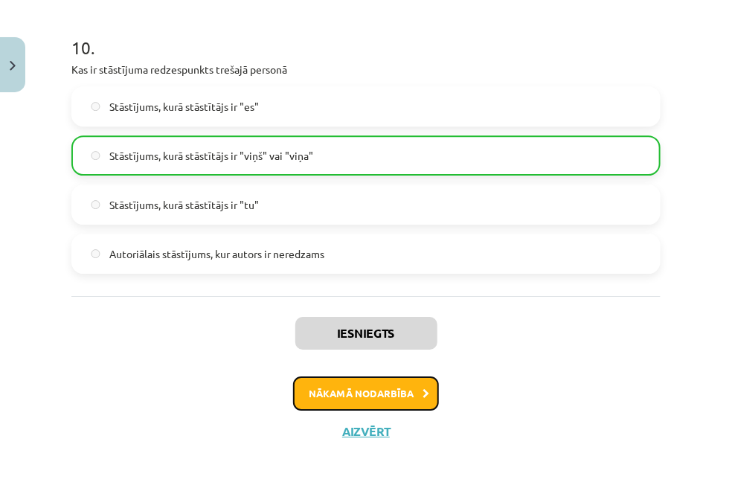
click at [391, 397] on button "Nākamā nodarbība" at bounding box center [366, 393] width 146 height 34
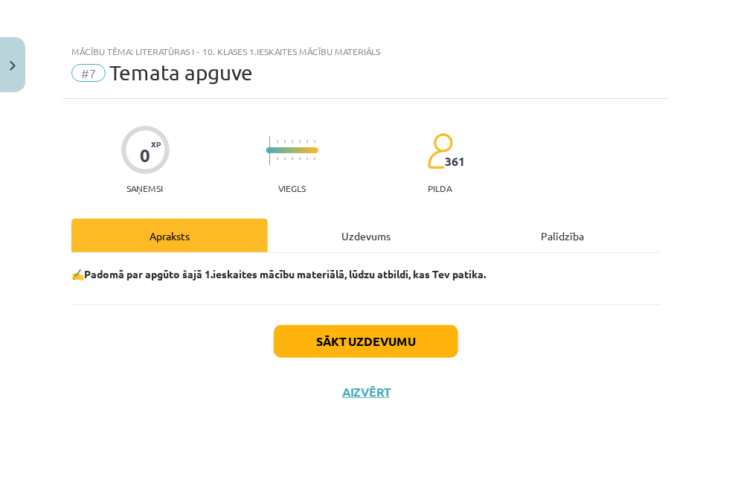
scroll to position [0, 0]
click at [379, 237] on div "Uzdevums" at bounding box center [366, 235] width 196 height 33
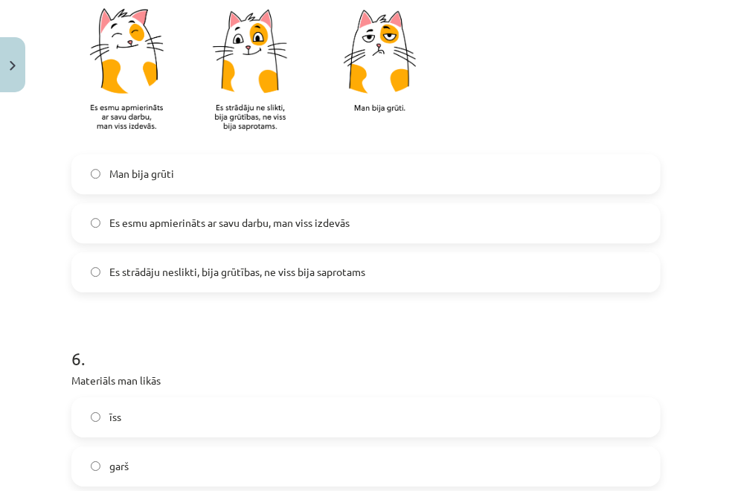
scroll to position [1364, 0]
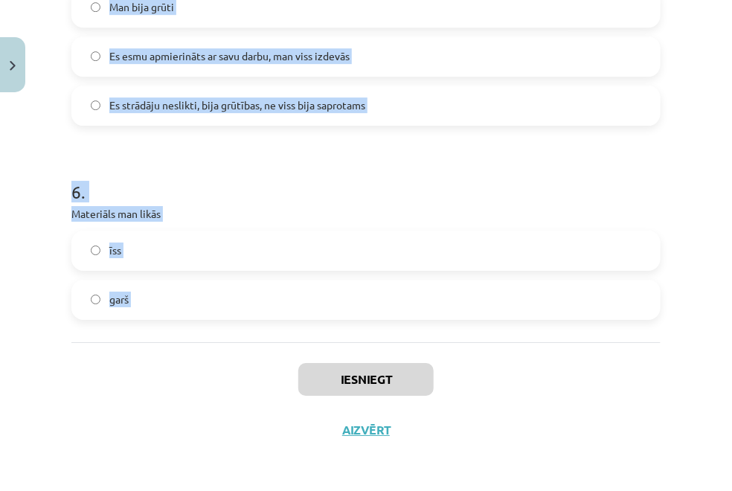
drag, startPoint x: 71, startPoint y: 129, endPoint x: 254, endPoint y: 370, distance: 303.2
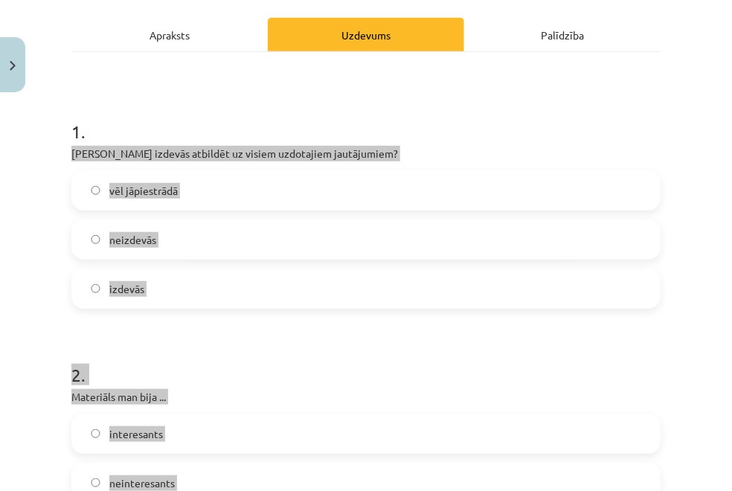
scroll to position [209, 0]
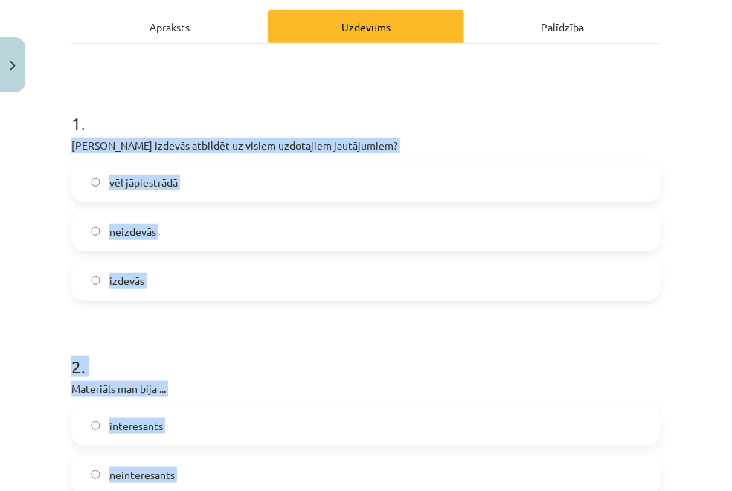
click at [443, 354] on h1 "2 ." at bounding box center [365, 353] width 589 height 46
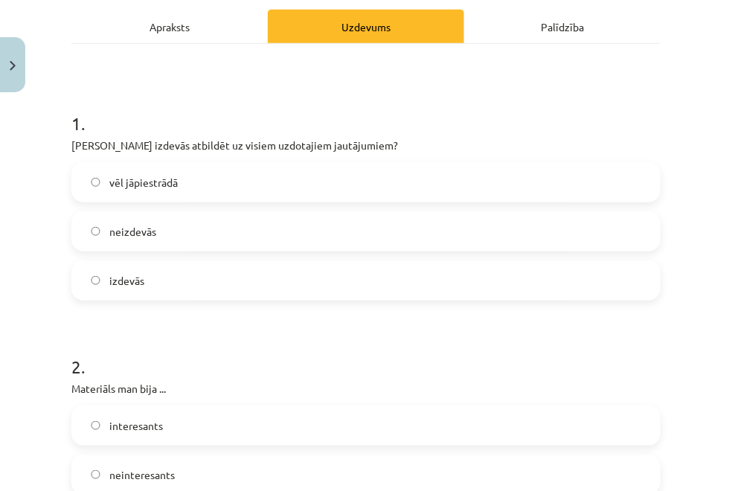
click at [210, 277] on label "izdevās" at bounding box center [366, 280] width 586 height 37
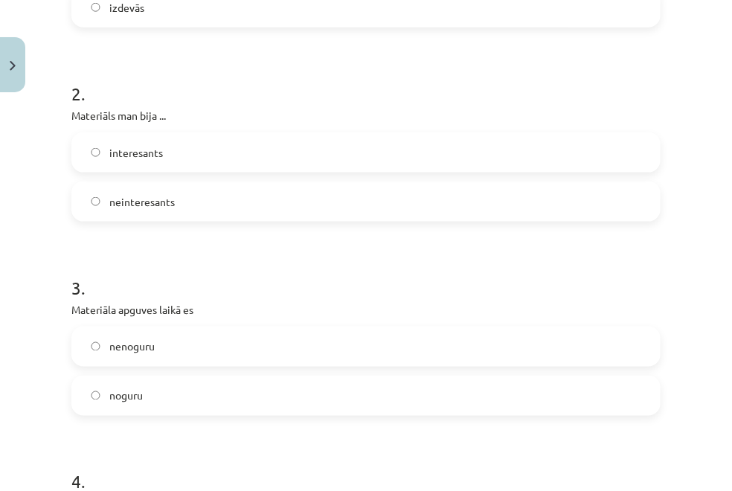
scroll to position [527, 0]
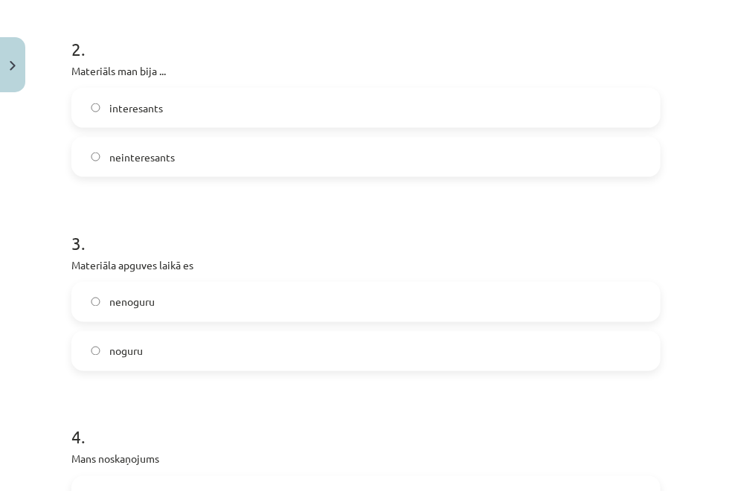
click at [176, 109] on label "interesants" at bounding box center [366, 107] width 586 height 37
click at [157, 319] on label "nenoguru" at bounding box center [366, 301] width 586 height 37
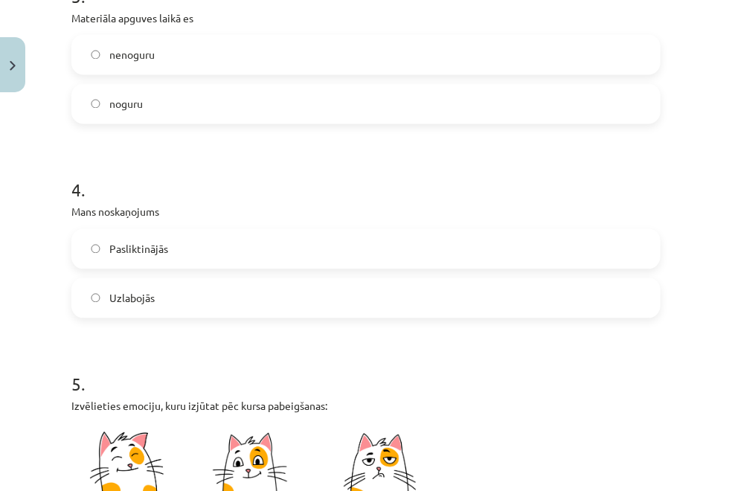
scroll to position [773, 0]
click at [168, 306] on label "Uzlabojās" at bounding box center [366, 298] width 586 height 37
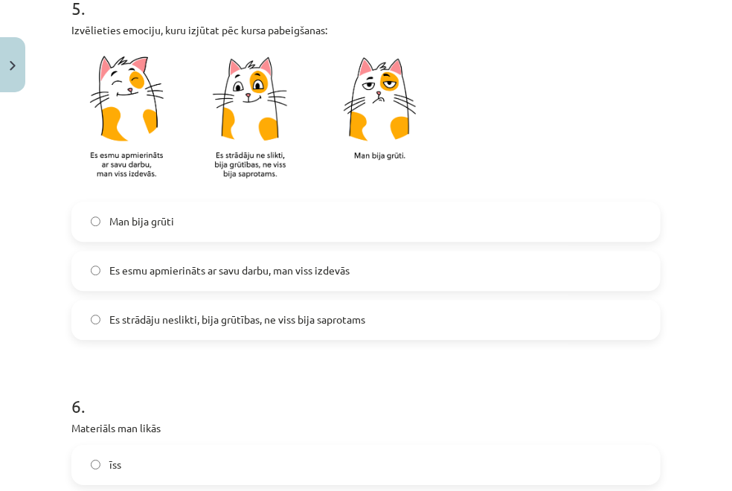
scroll to position [1152, 0]
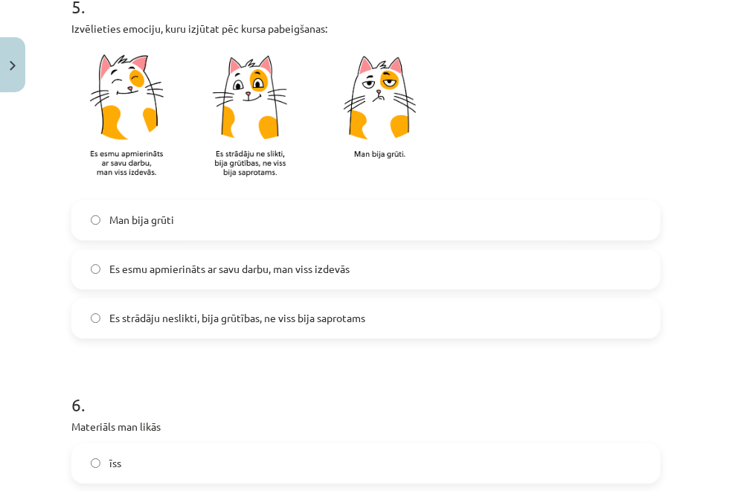
click at [222, 272] on span "Es esmu apmierināts ar savu darbu, man viss izdevās" at bounding box center [229, 269] width 240 height 16
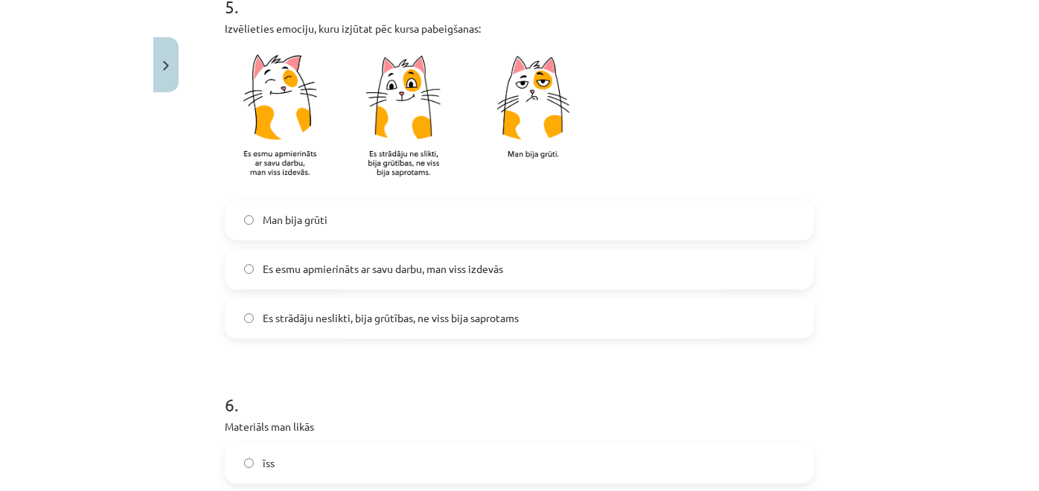
scroll to position [1364, 0]
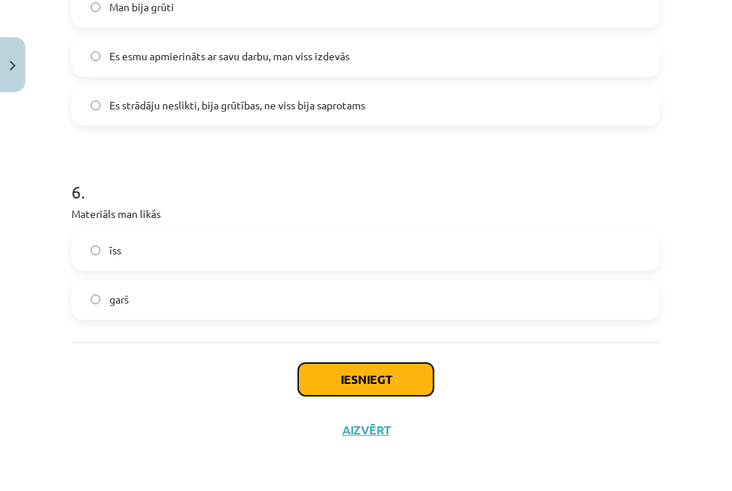
click at [331, 378] on button "Iesniegt" at bounding box center [365, 379] width 135 height 33
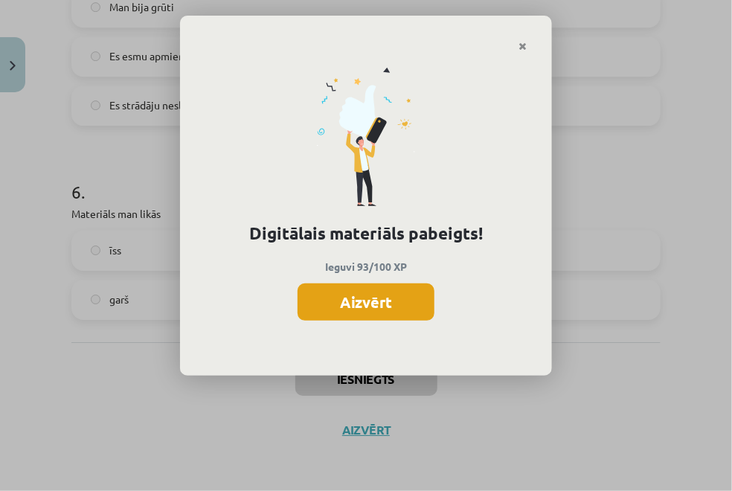
click at [359, 315] on button "Aizvērt" at bounding box center [366, 301] width 137 height 37
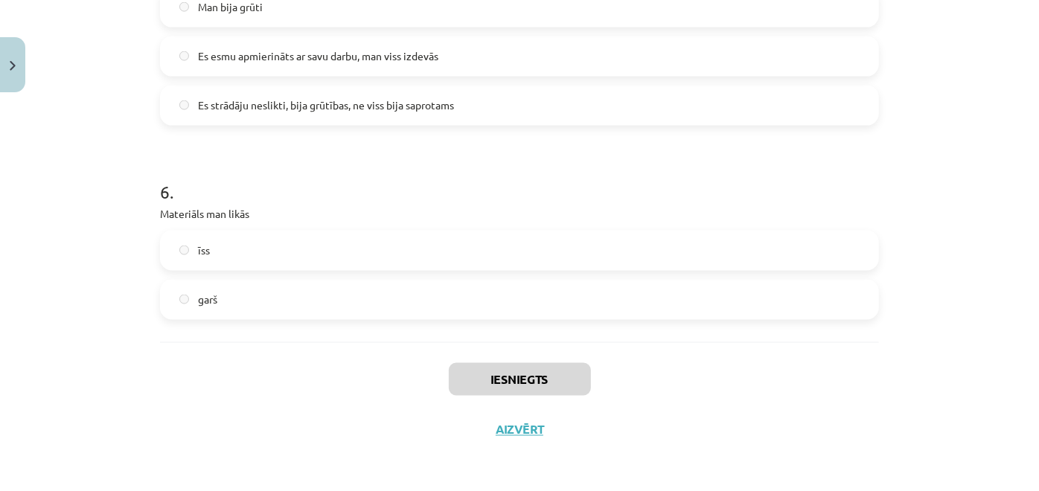
click at [288, 109] on span "Es strādāju neslikti, bija grūtības, ne viss bija saprotams" at bounding box center [326, 105] width 256 height 16
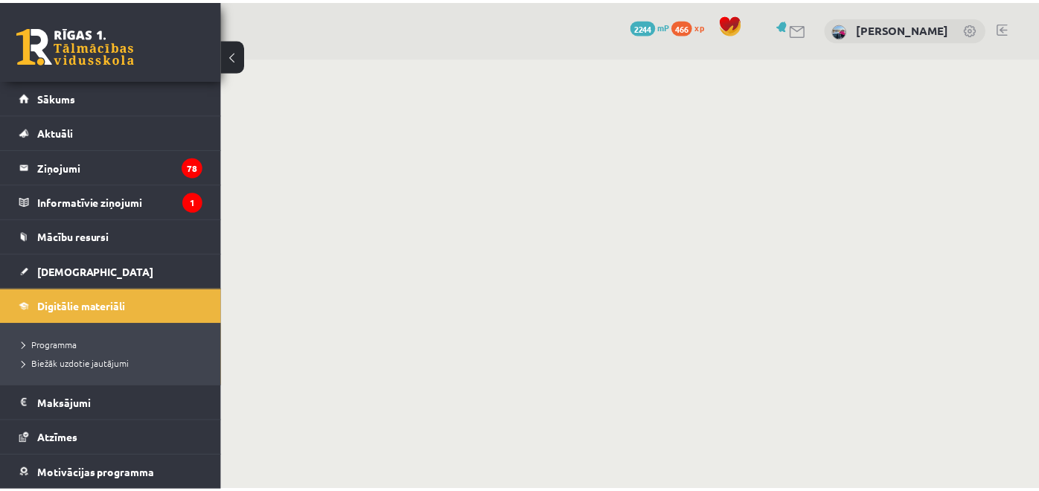
scroll to position [304, 0]
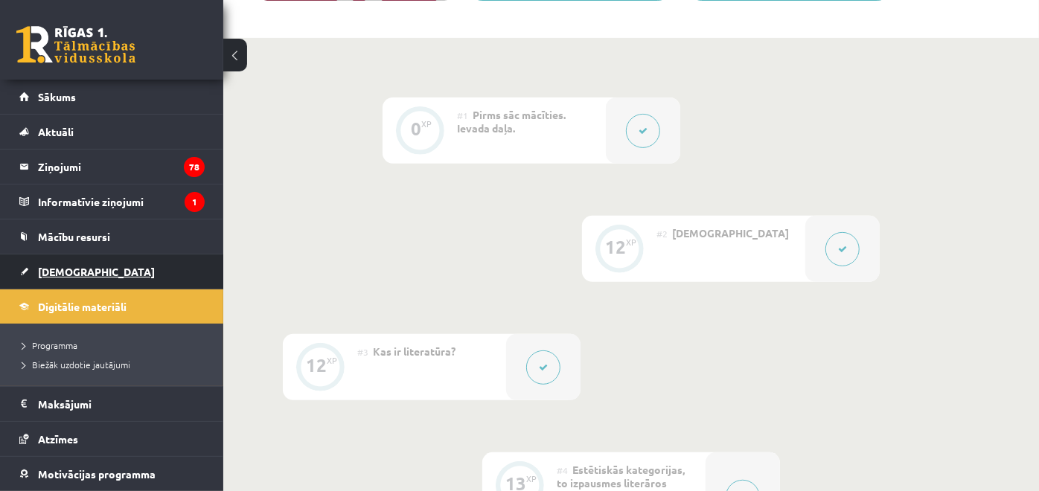
click at [142, 272] on link "[DEMOGRAPHIC_DATA]" at bounding box center [111, 271] width 185 height 34
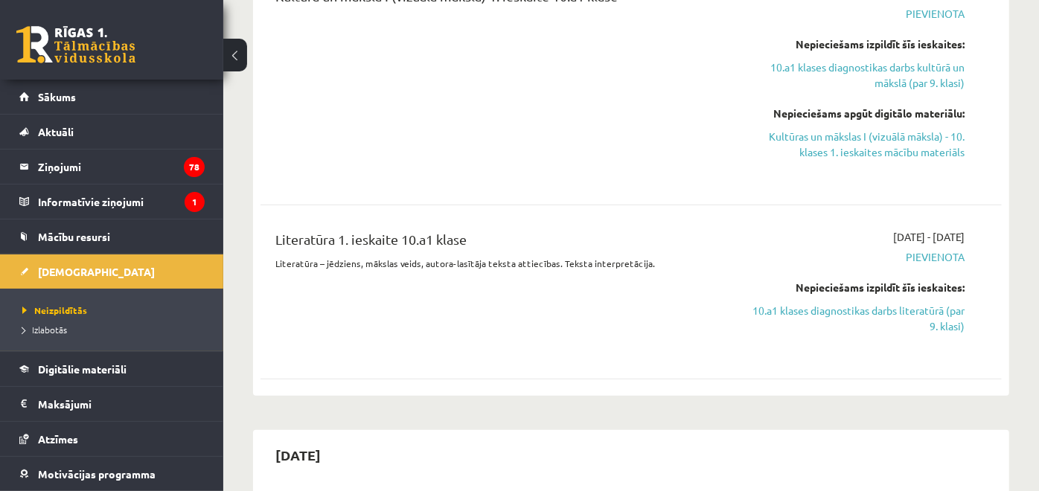
scroll to position [782, 0]
click at [814, 324] on link "10.a1 klases diagnostikas darbs literatūrā (par 9. klasi)" at bounding box center [856, 319] width 215 height 31
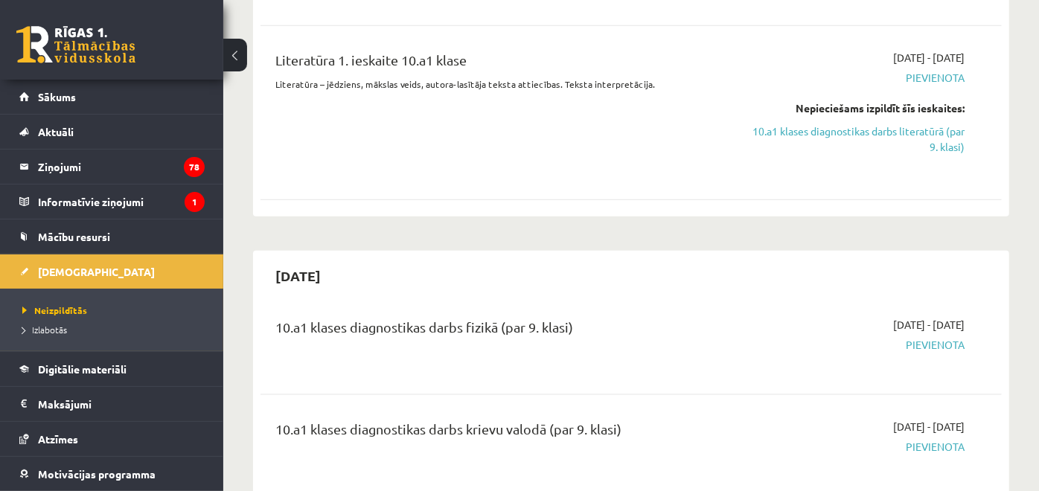
scroll to position [957, 0]
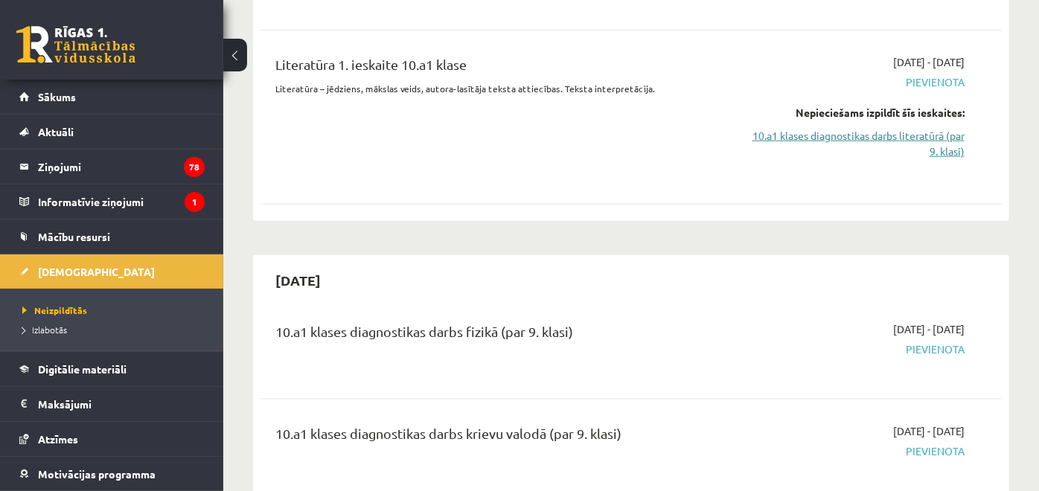
click at [834, 144] on link "10.a1 klases diagnostikas darbs literatūrā (par 9. klasi)" at bounding box center [856, 143] width 215 height 31
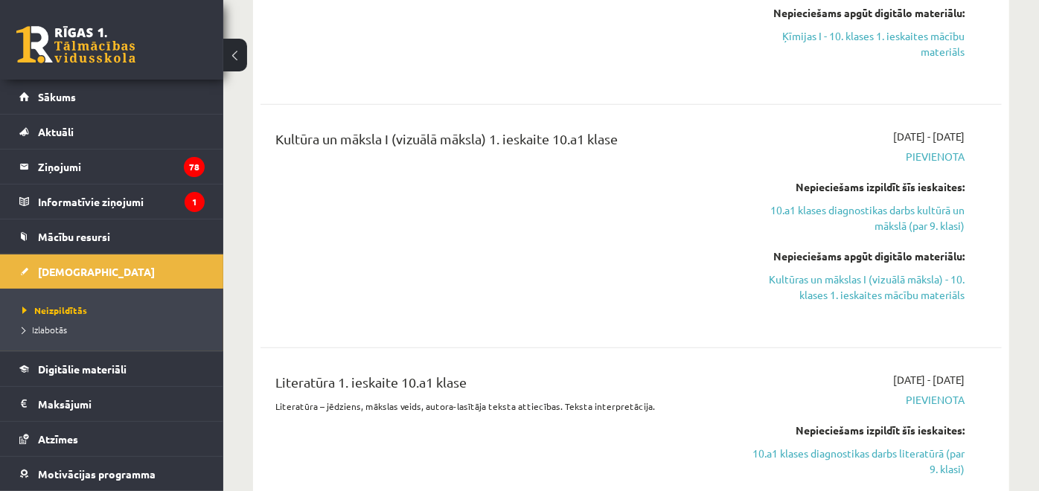
scroll to position [638, 0]
click at [890, 296] on link "Kultūras un mākslas I (vizuālā māksla) - 10. klases 1. ieskaites mācību materiā…" at bounding box center [856, 288] width 215 height 31
click at [785, 277] on link "Kultūras un mākslas I (vizuālā māksla) - 10. klases 1. ieskaites mācību materiā…" at bounding box center [856, 288] width 215 height 31
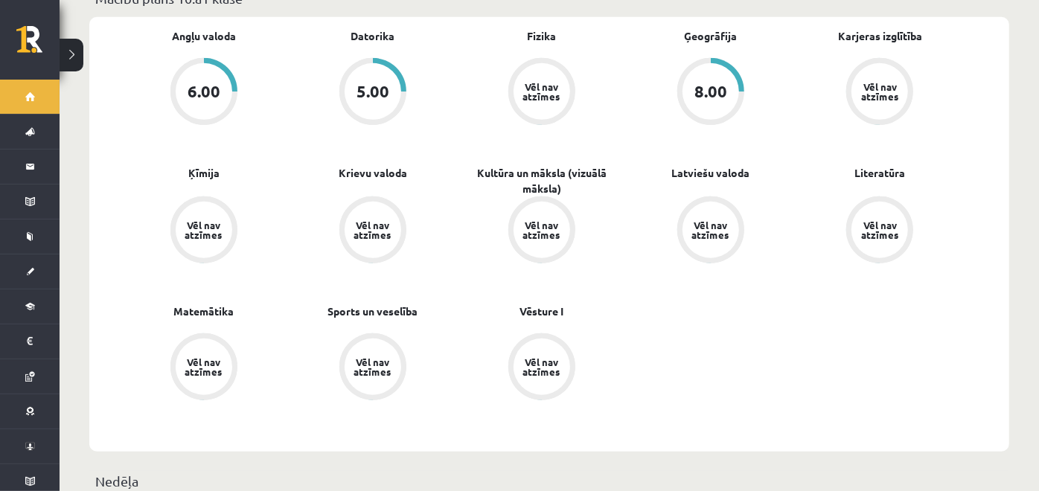
scroll to position [577, 0]
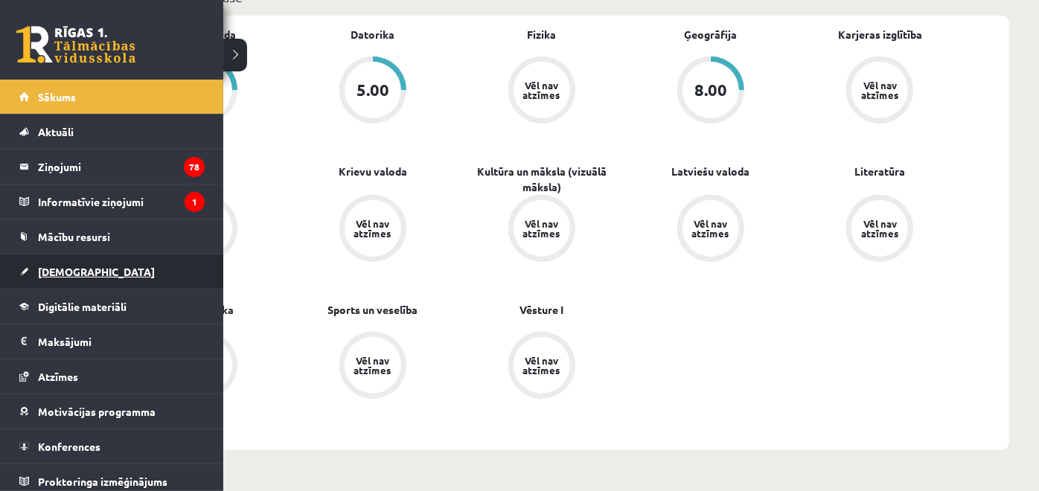
click at [63, 269] on span "[DEMOGRAPHIC_DATA]" at bounding box center [96, 271] width 117 height 13
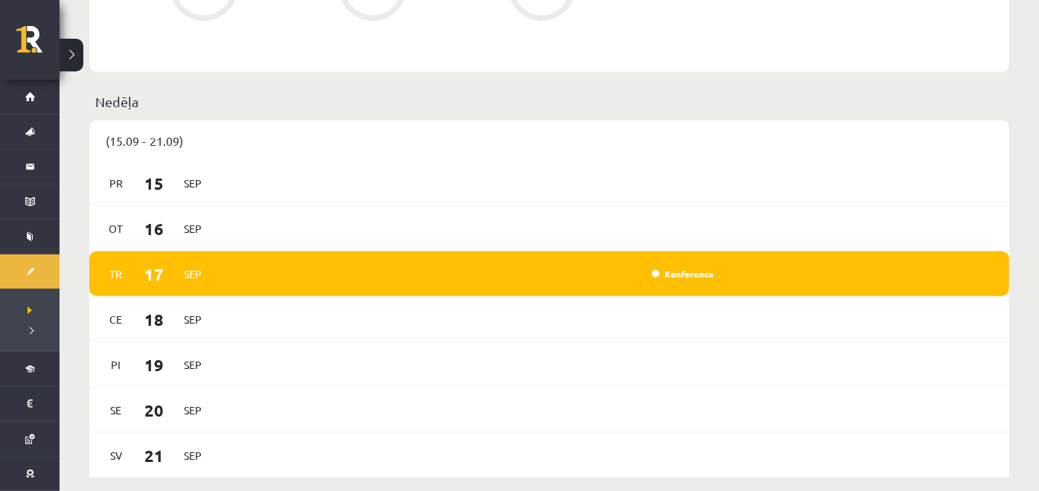
scroll to position [955, 0]
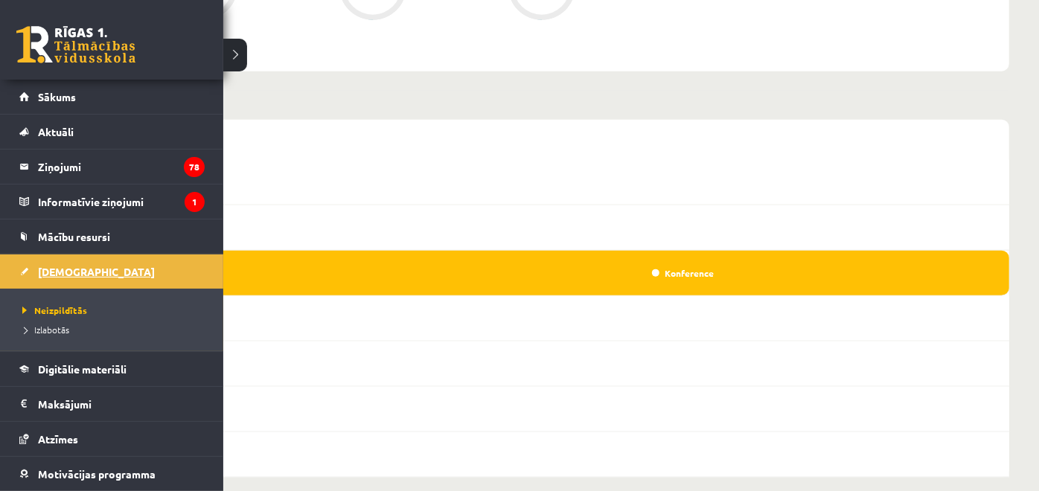
click at [34, 271] on link "[DEMOGRAPHIC_DATA]" at bounding box center [111, 271] width 185 height 34
click at [57, 272] on span "[DEMOGRAPHIC_DATA]" at bounding box center [96, 271] width 117 height 13
click at [73, 271] on span "[DEMOGRAPHIC_DATA]" at bounding box center [96, 271] width 117 height 13
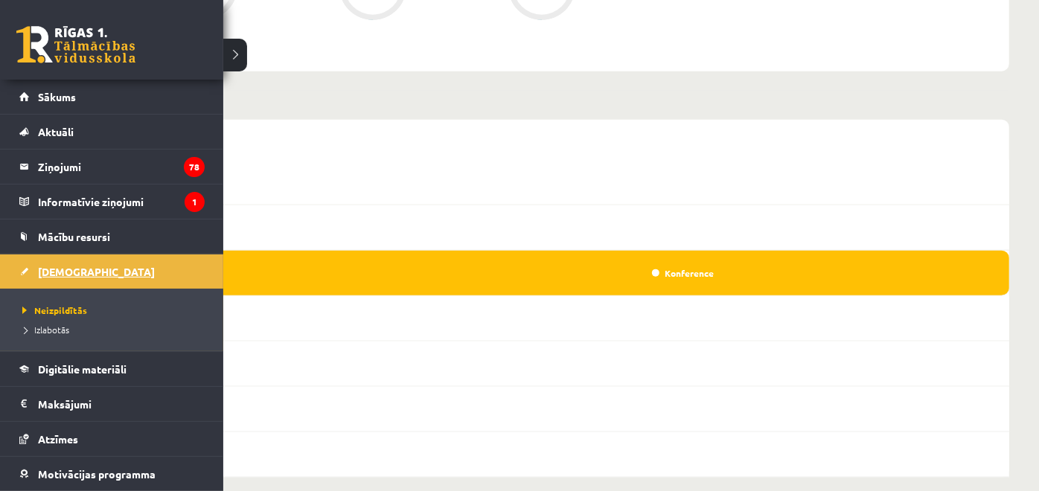
click at [73, 271] on span "[DEMOGRAPHIC_DATA]" at bounding box center [96, 271] width 117 height 13
click at [80, 280] on link "[DEMOGRAPHIC_DATA]" at bounding box center [111, 271] width 185 height 34
click at [31, 265] on link "[DEMOGRAPHIC_DATA]" at bounding box center [111, 271] width 185 height 34
click at [39, 266] on span "[DEMOGRAPHIC_DATA]" at bounding box center [96, 271] width 117 height 13
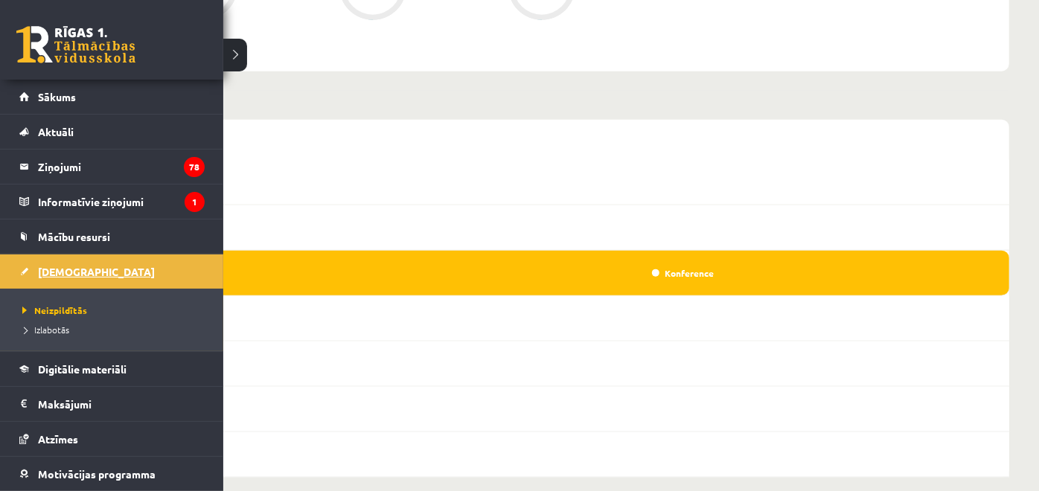
click at [39, 266] on span "[DEMOGRAPHIC_DATA]" at bounding box center [96, 271] width 117 height 13
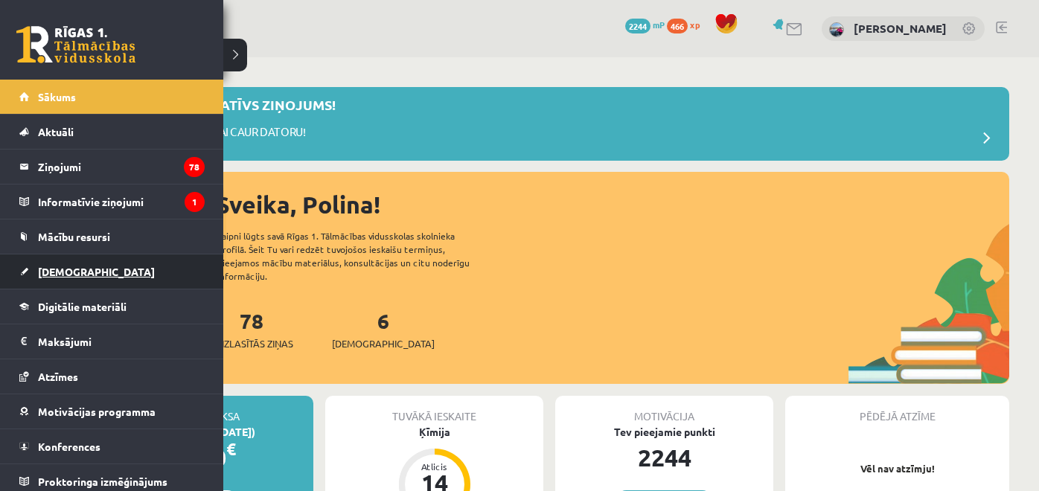
scroll to position [955, 0]
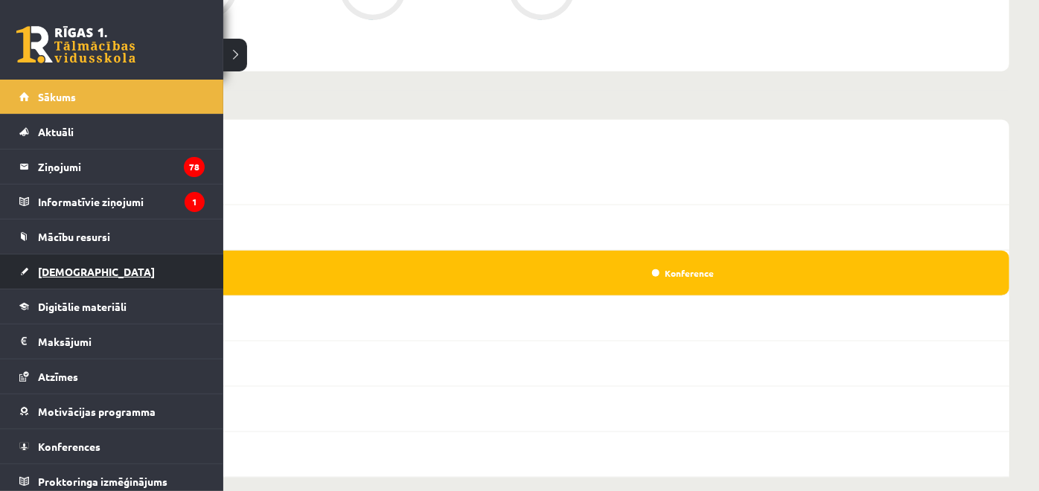
click at [50, 255] on link "[DEMOGRAPHIC_DATA]" at bounding box center [111, 271] width 185 height 34
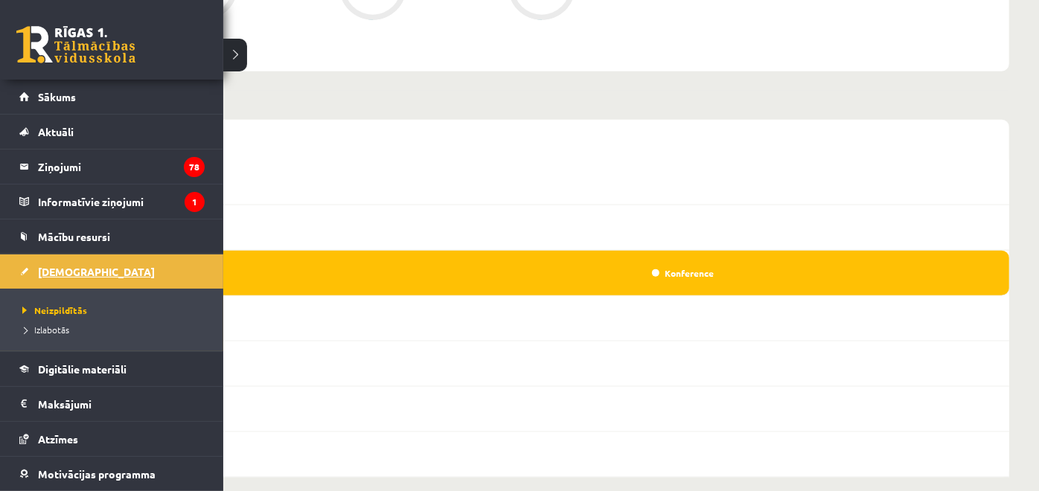
click at [51, 269] on span "[DEMOGRAPHIC_DATA]" at bounding box center [96, 271] width 117 height 13
click at [55, 283] on link "[DEMOGRAPHIC_DATA]" at bounding box center [111, 271] width 185 height 34
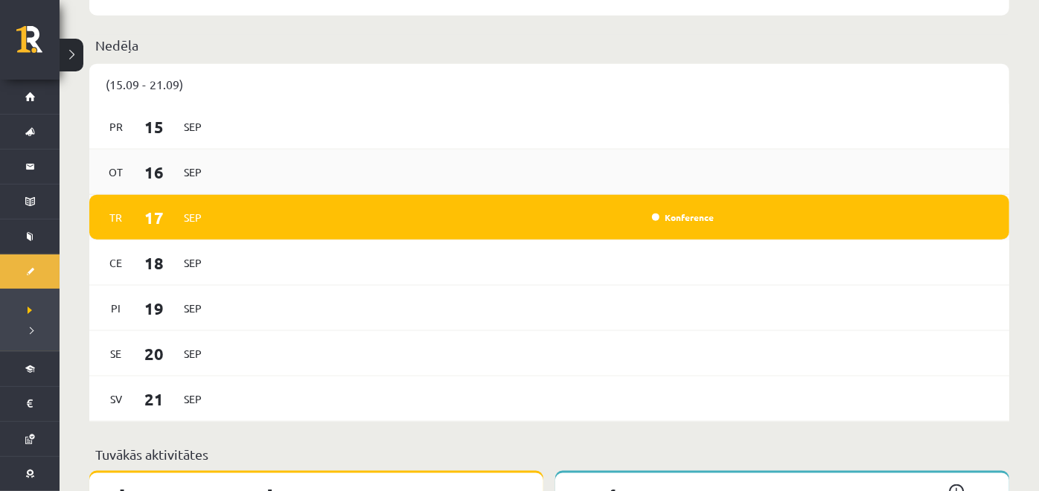
scroll to position [1009, 0]
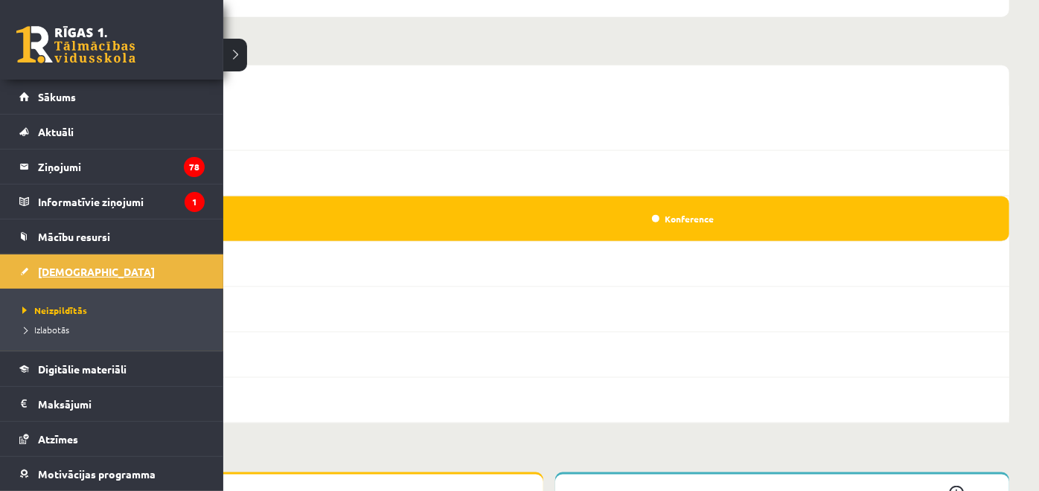
click at [22, 273] on link "[DEMOGRAPHIC_DATA]" at bounding box center [111, 271] width 185 height 34
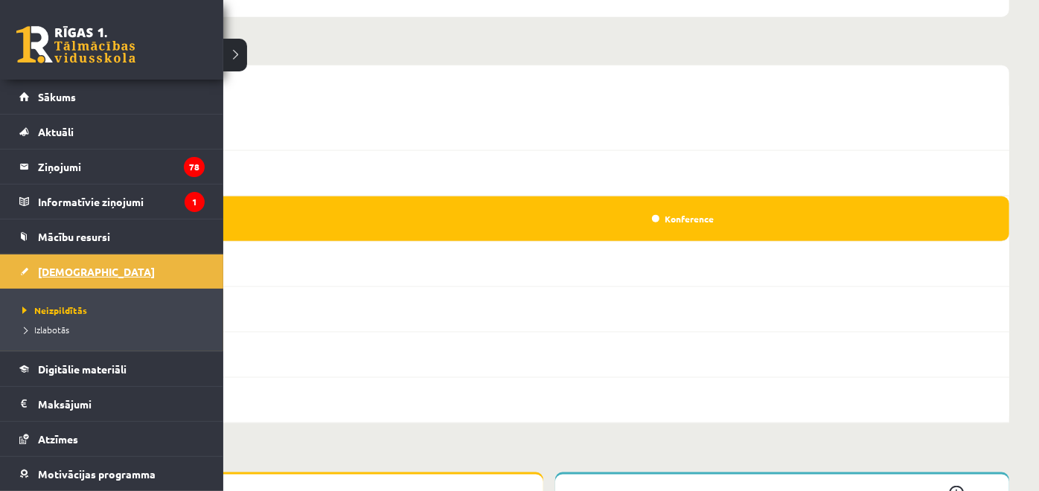
click at [22, 273] on link "[DEMOGRAPHIC_DATA]" at bounding box center [111, 271] width 185 height 34
click at [61, 266] on span "[DEMOGRAPHIC_DATA]" at bounding box center [96, 271] width 117 height 13
click at [80, 238] on span "Mācību resursi" at bounding box center [74, 236] width 72 height 13
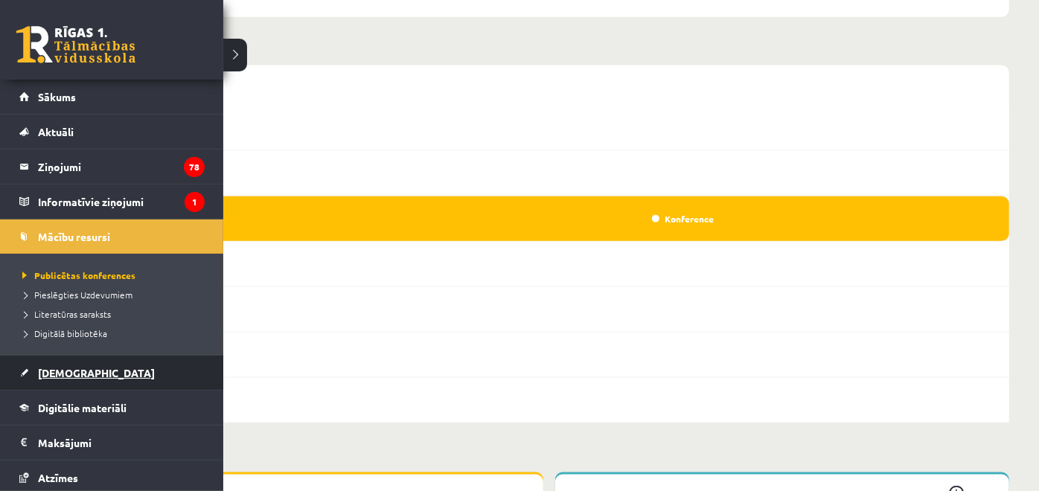
click at [68, 368] on span "[DEMOGRAPHIC_DATA]" at bounding box center [96, 372] width 117 height 13
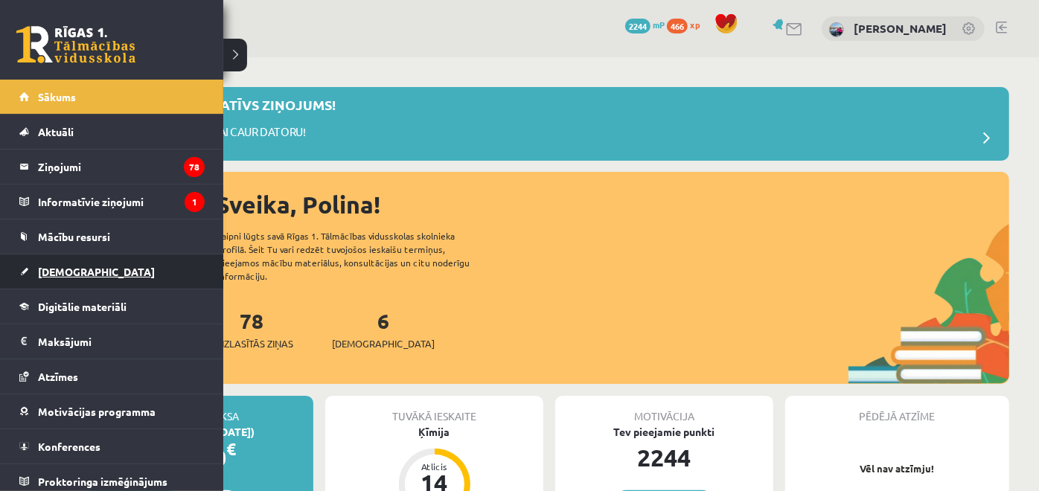
click at [67, 265] on span "[DEMOGRAPHIC_DATA]" at bounding box center [96, 271] width 117 height 13
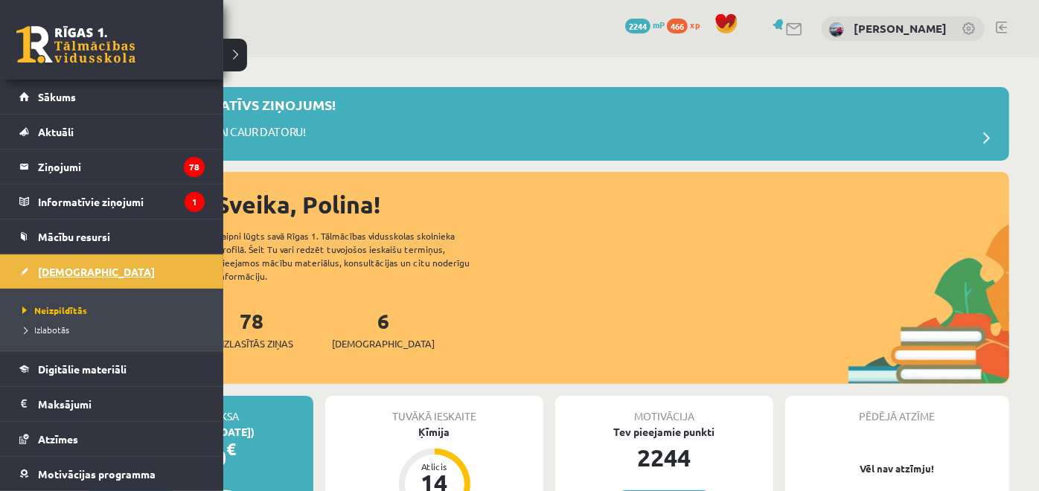
click at [67, 265] on span "[DEMOGRAPHIC_DATA]" at bounding box center [96, 271] width 117 height 13
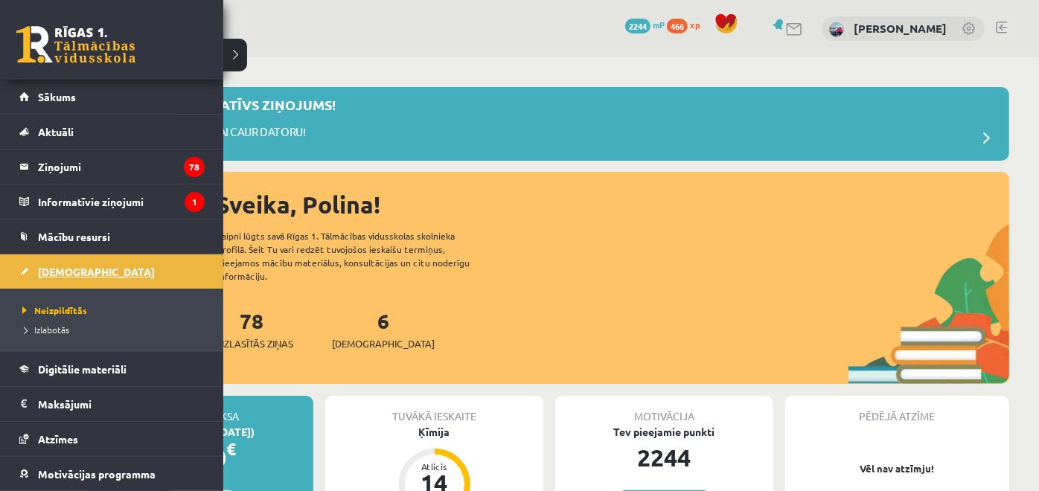
click at [67, 265] on span "[DEMOGRAPHIC_DATA]" at bounding box center [96, 271] width 117 height 13
